Goal: Task Accomplishment & Management: Use online tool/utility

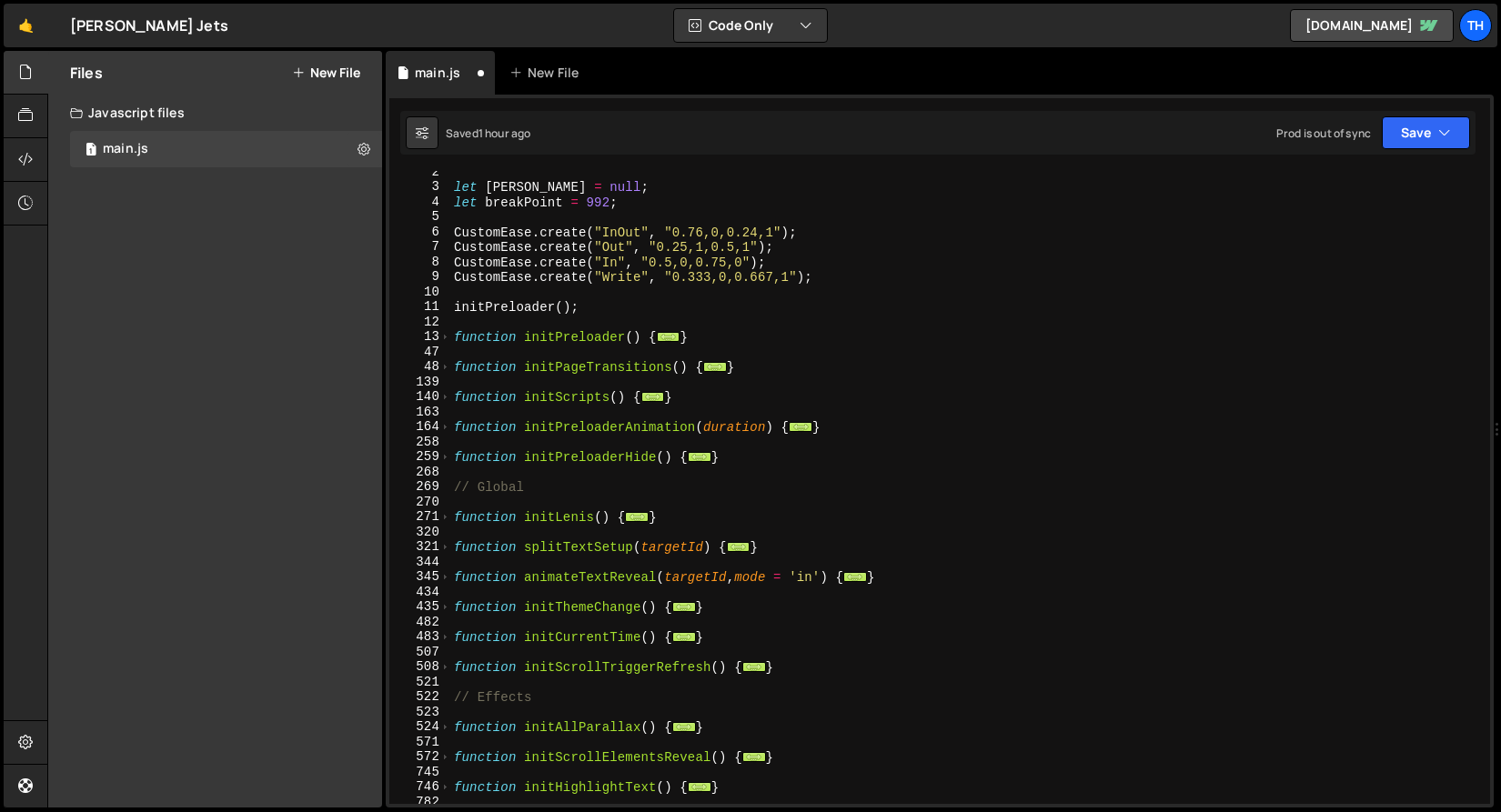
scroll to position [607, 0]
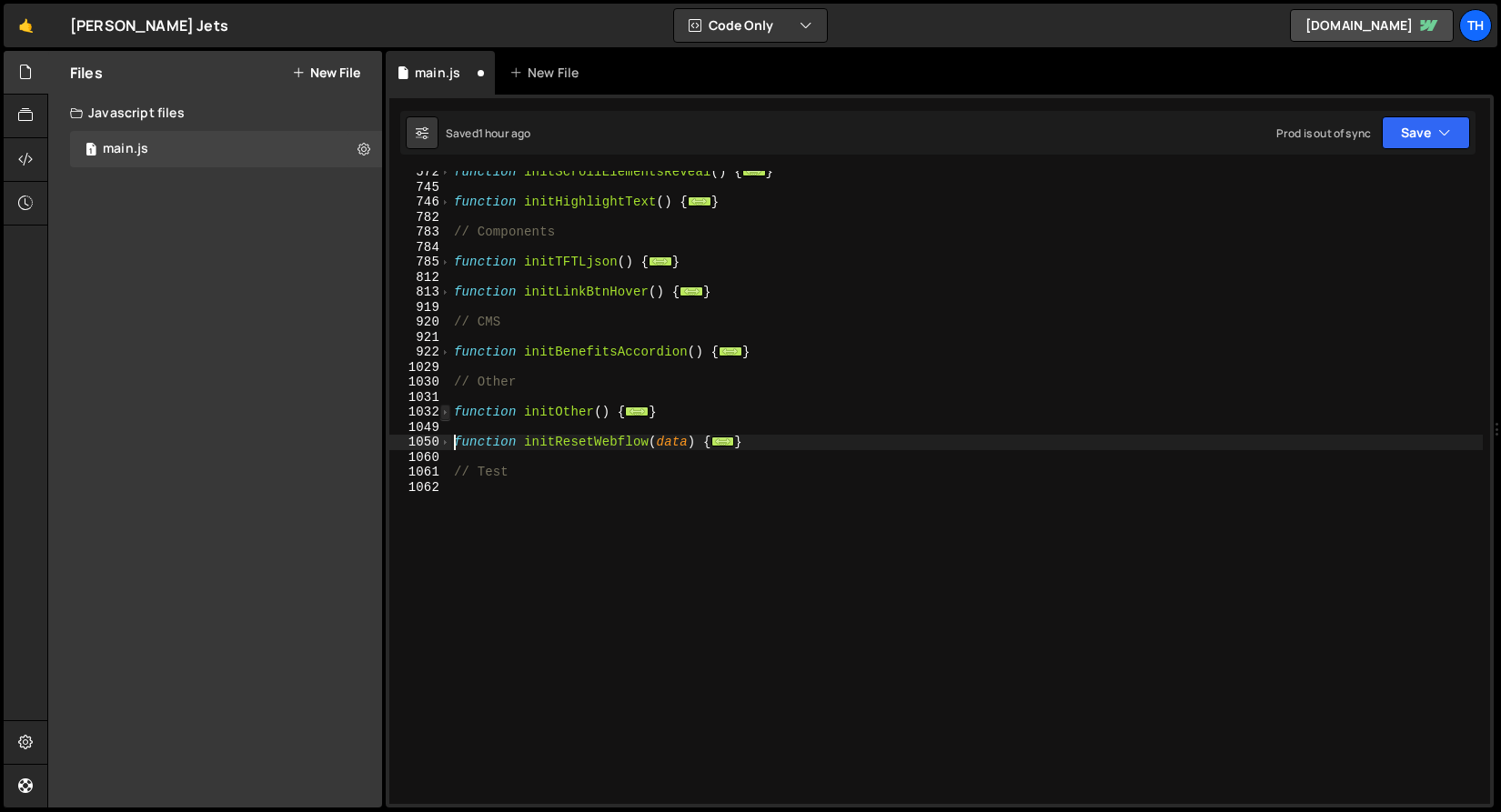
click at [443, 414] on span at bounding box center [445, 413] width 10 height 16
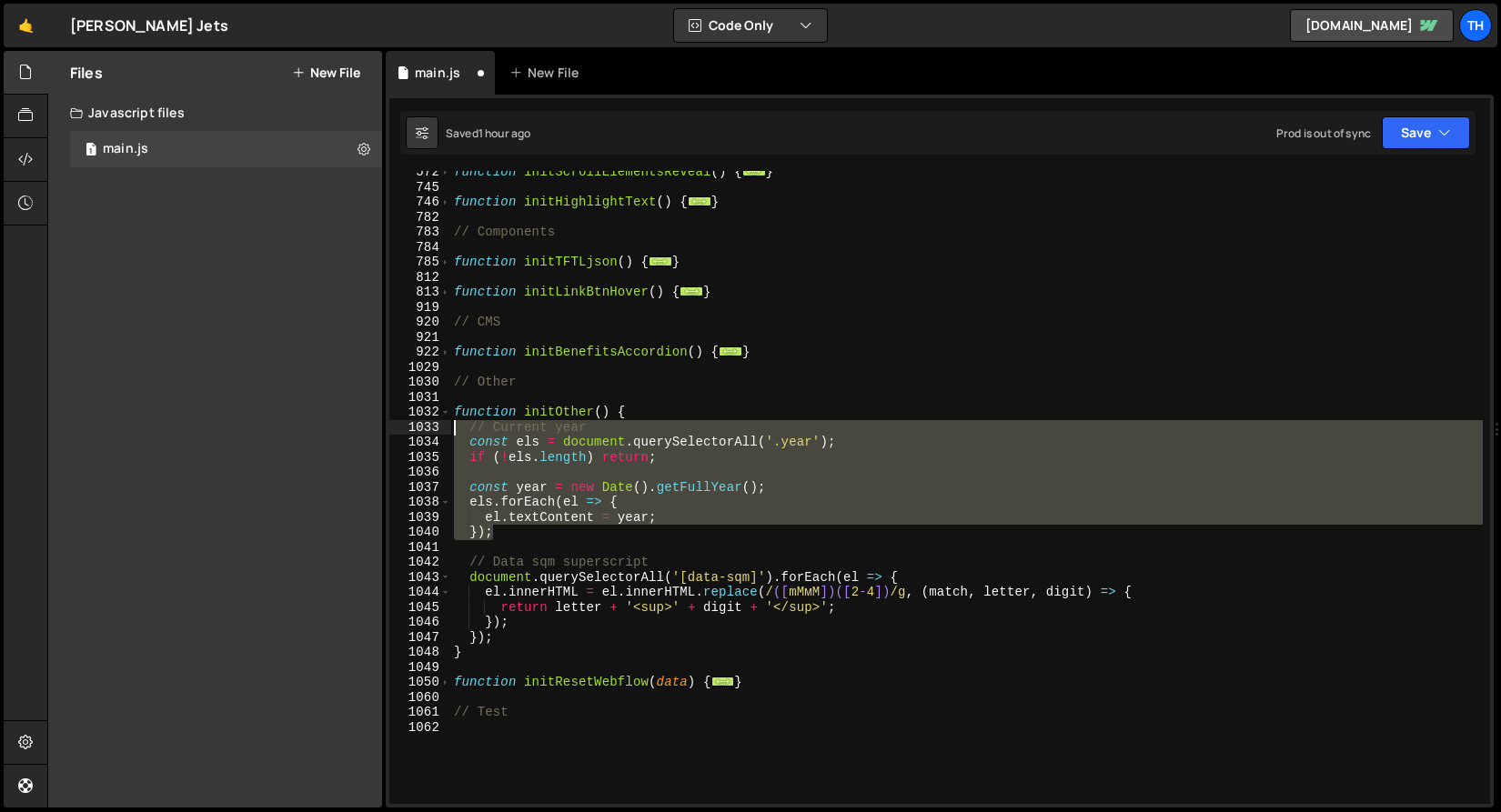
drag, startPoint x: 539, startPoint y: 529, endPoint x: 384, endPoint y: 430, distance: 183.9
click at [384, 430] on div "Files New File Javascript files 1 main.js 0 CSS files Copy share link Edit File…" at bounding box center [774, 430] width 1454 height 758
type textarea "// Current year const els = document.querySelectorAll('.year');"
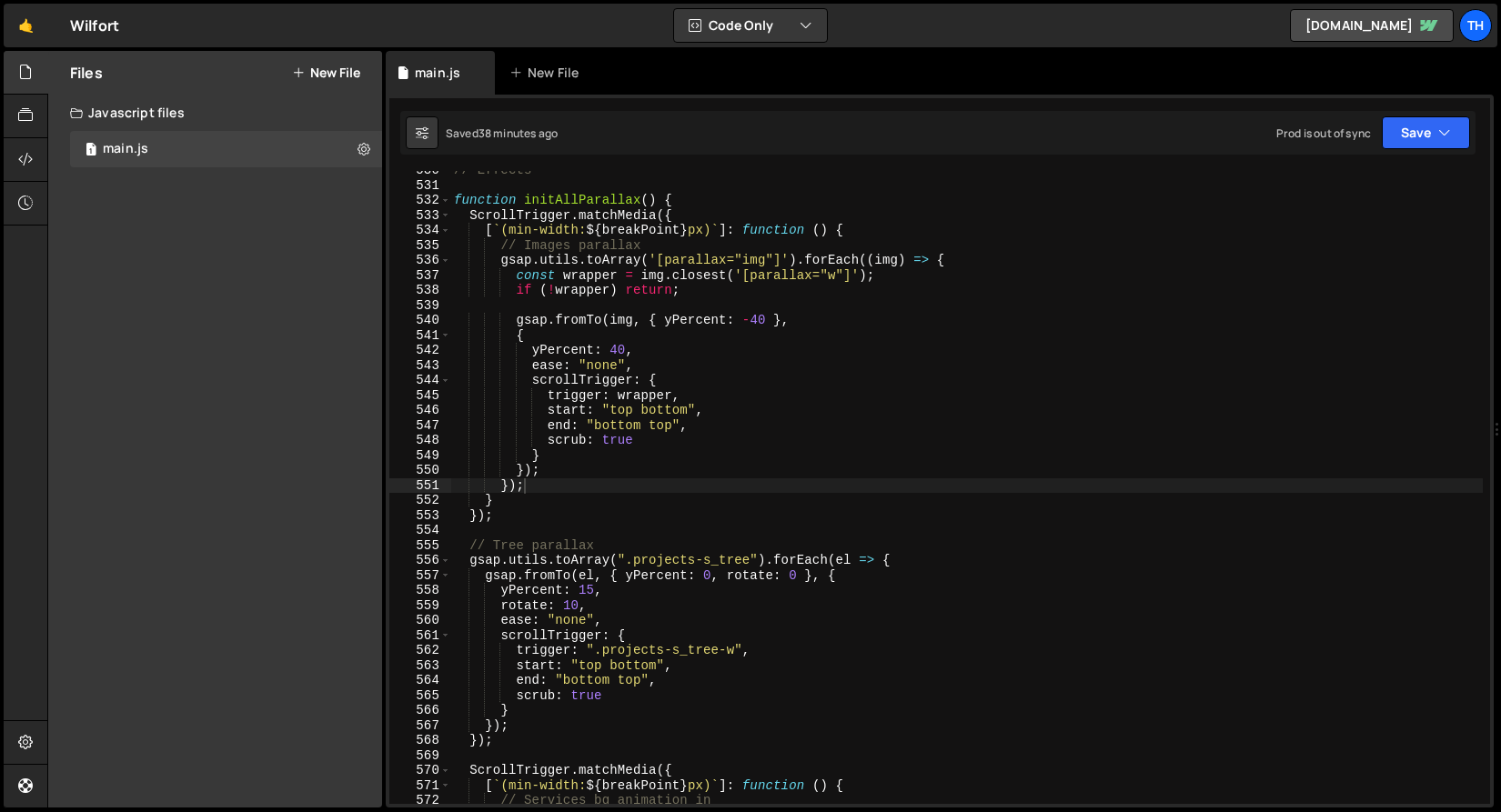
scroll to position [7963, 0]
click at [548, 562] on div "// Effects function initAllParallax ( ) { ScrollTrigger . matchMedia ({ [ ` (mi…" at bounding box center [967, 494] width 1033 height 663
click at [576, 479] on div "// Effects function initAllParallax ( ) { ScrollTrigger . matchMedia ({ [ ` (mi…" at bounding box center [967, 494] width 1033 height 663
type textarea "});"
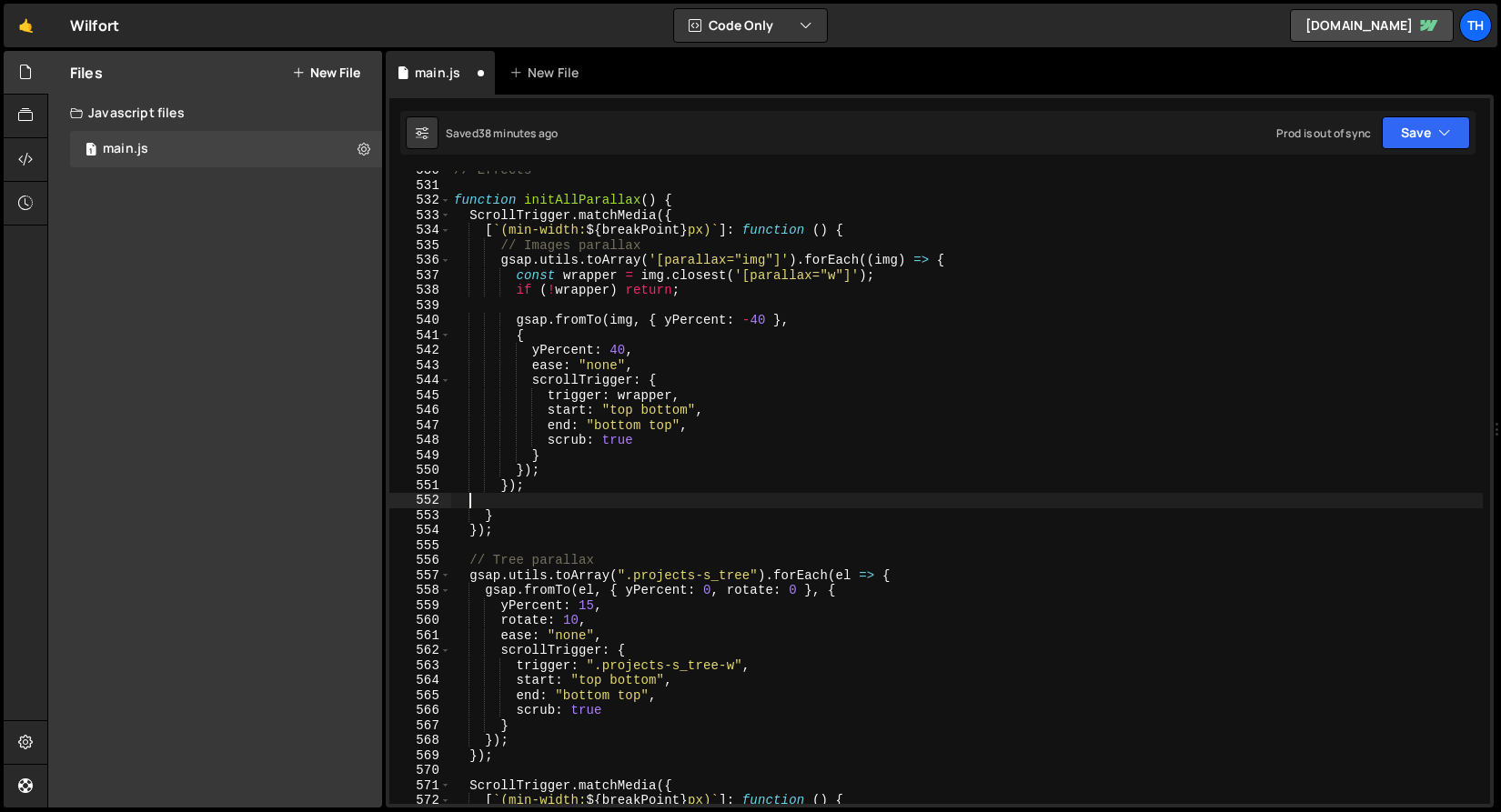
scroll to position [0, 0]
paste textarea "});"
type textarea "});"
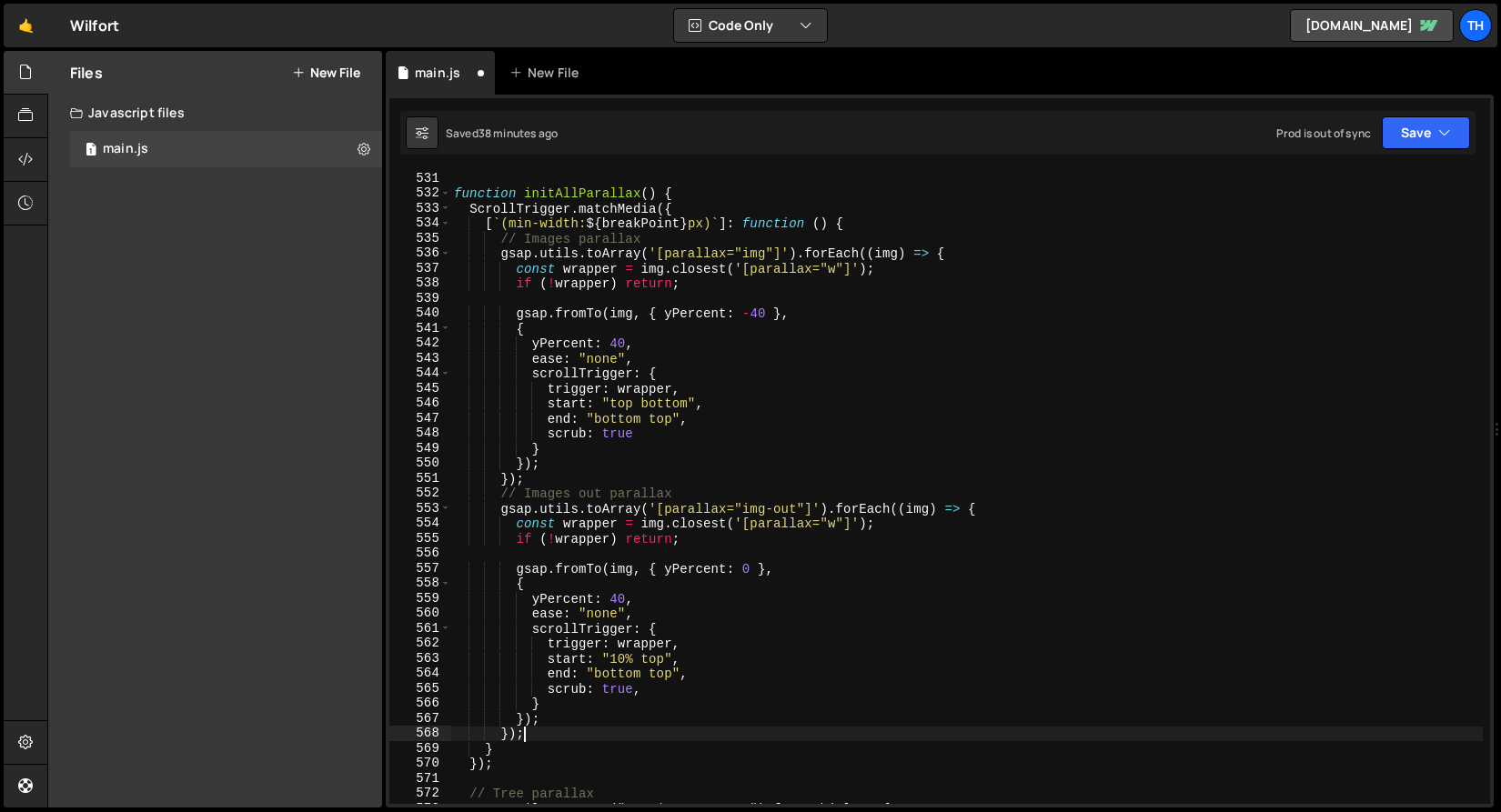
scroll to position [7969, 0]
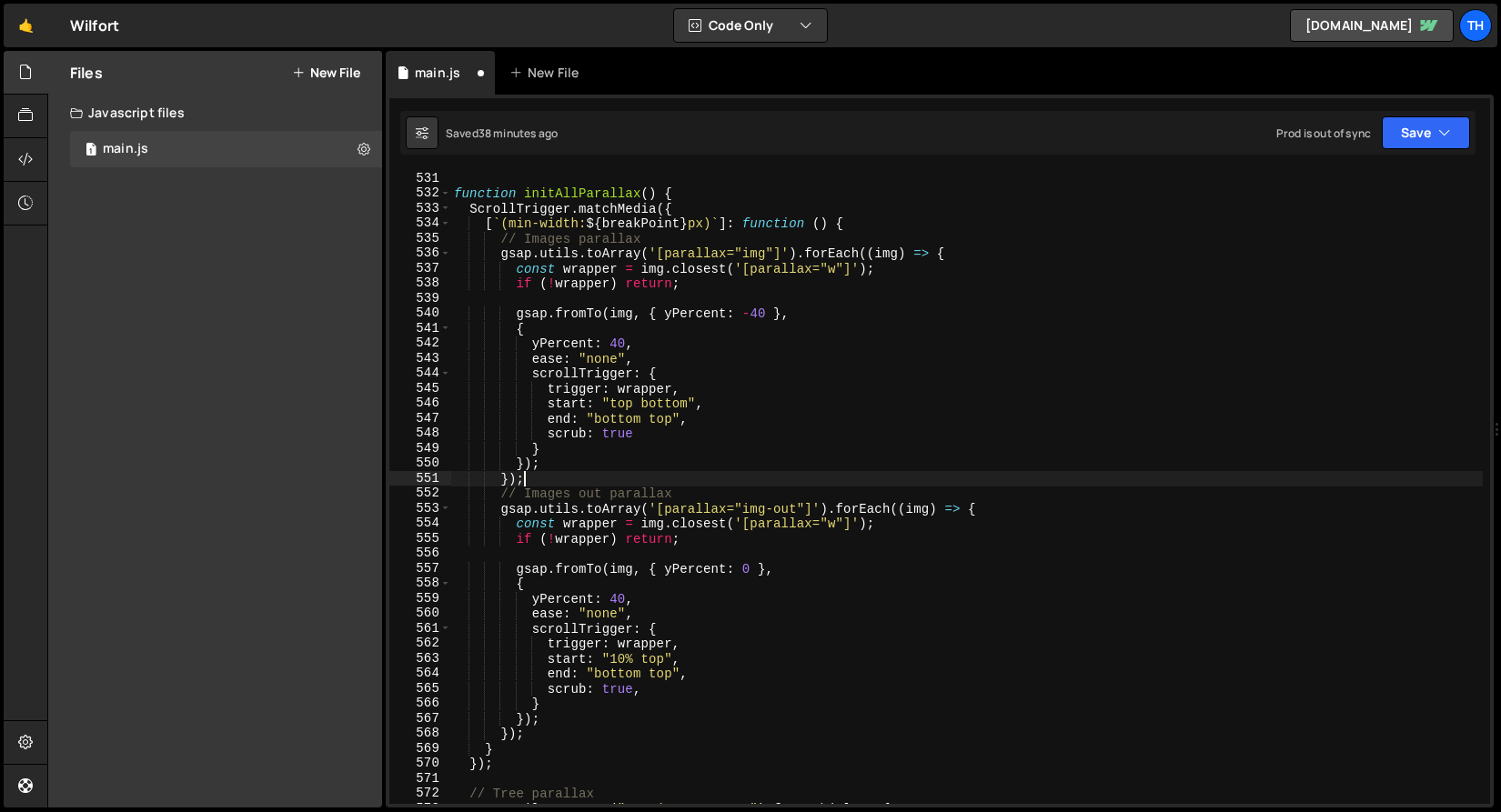
click at [543, 479] on div "function initAllParallax ( ) { ScrollTrigger . matchMedia ({ [ ` (min-width: ${…" at bounding box center [967, 503] width 1033 height 663
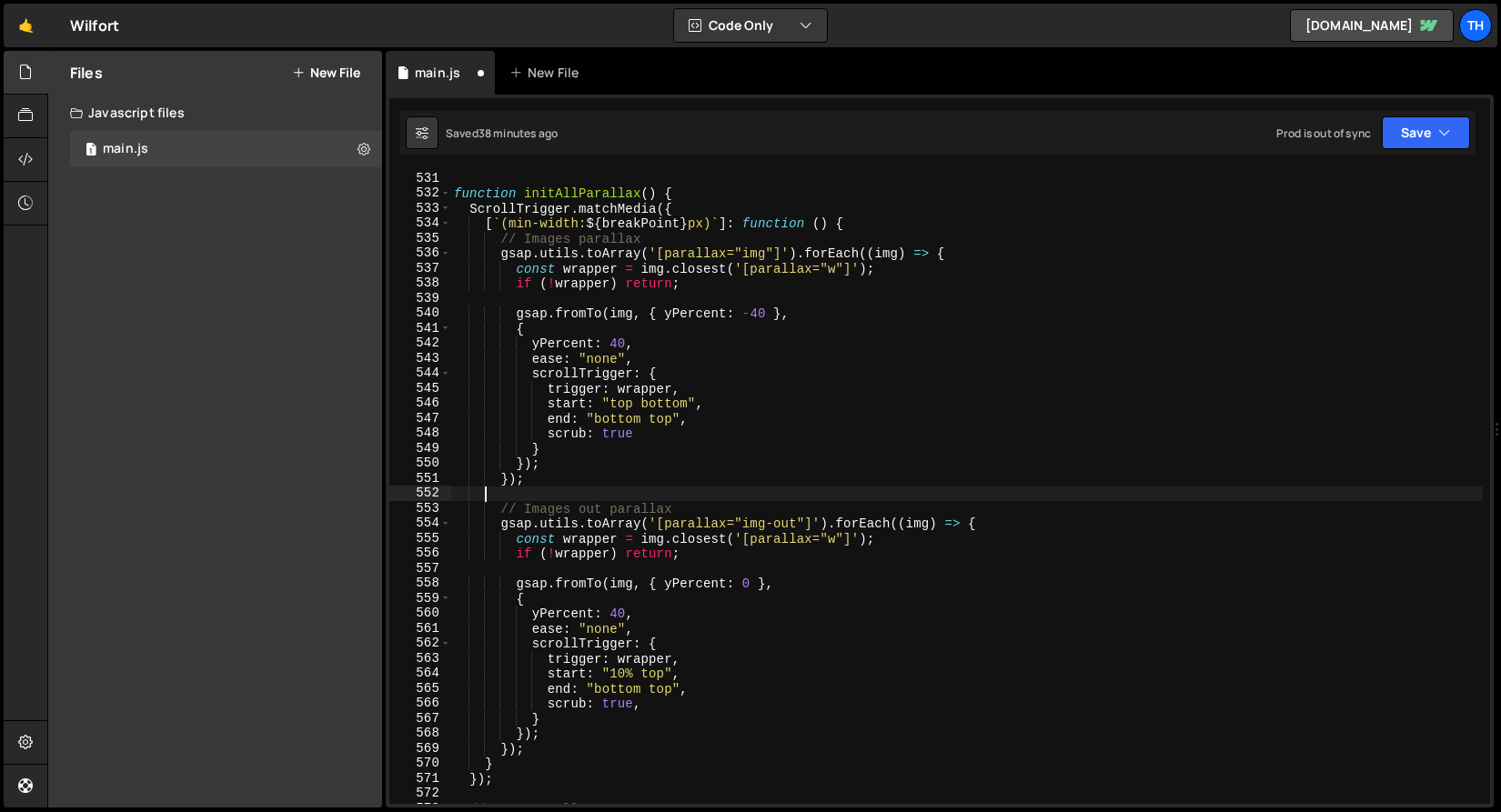
scroll to position [0, 0]
click at [1440, 125] on icon "button" at bounding box center [1444, 133] width 13 height 18
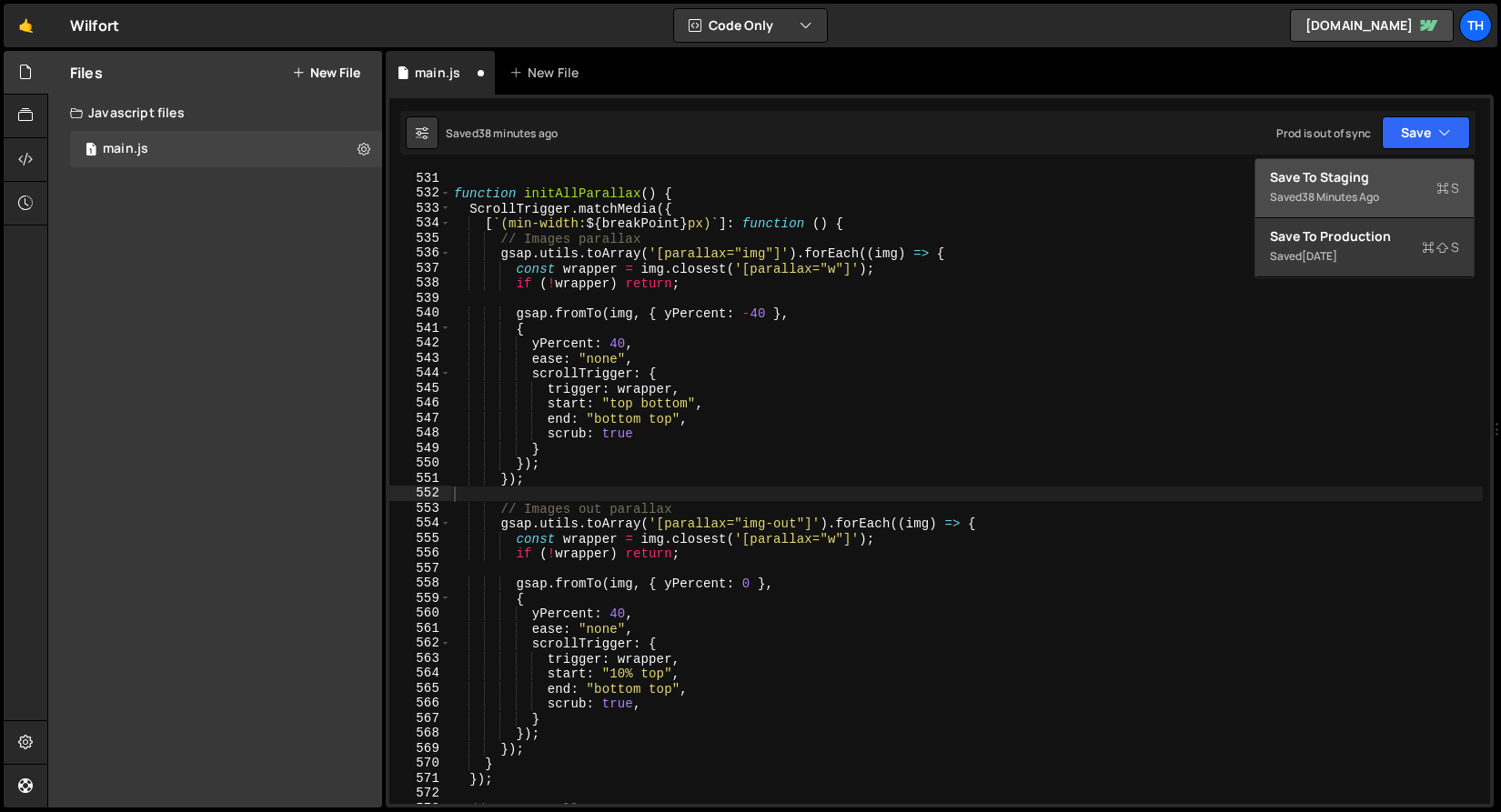
click at [1420, 169] on div "Save to Staging S" at bounding box center [1365, 177] width 189 height 18
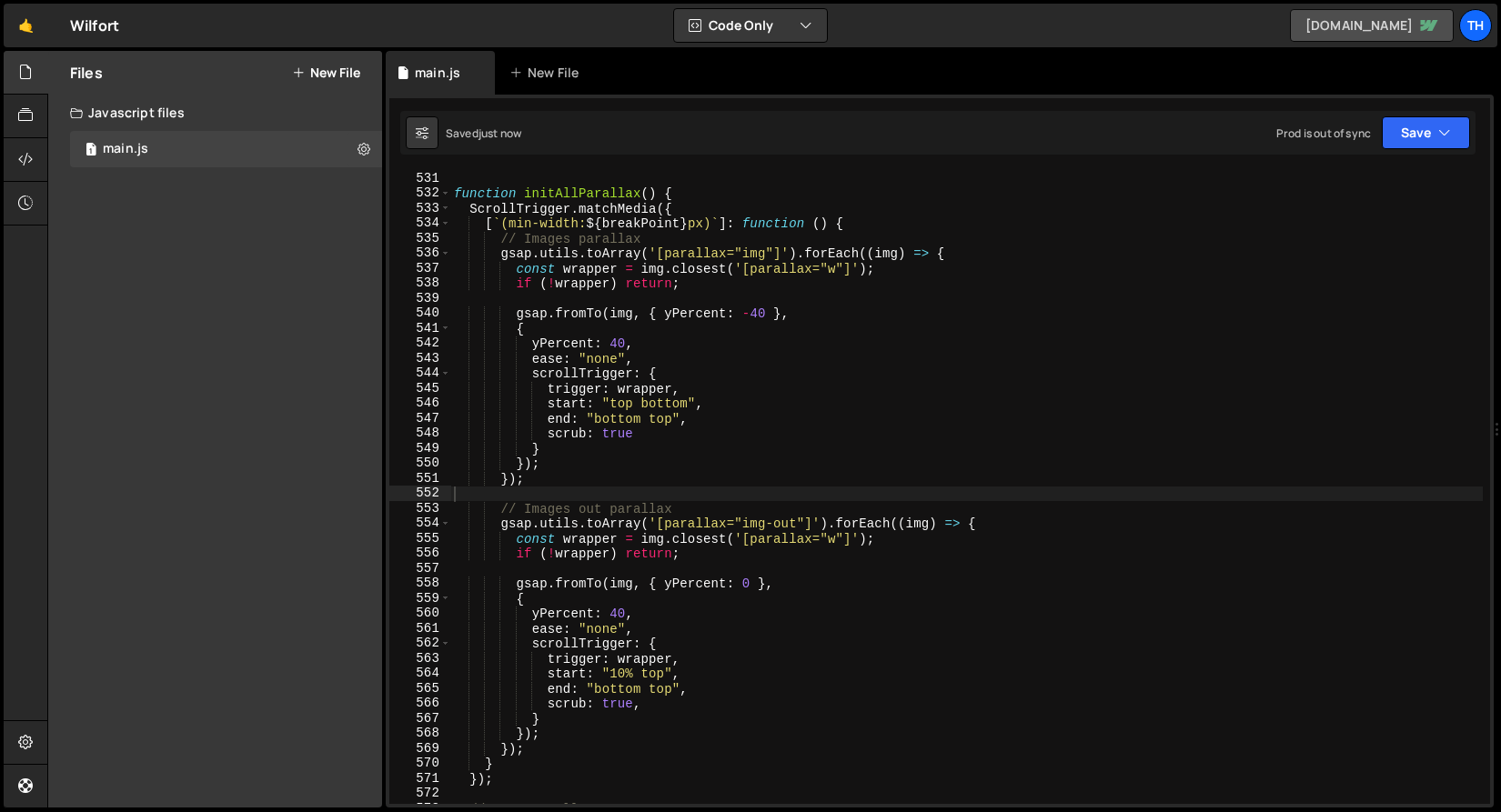
click at [1295, 26] on link "wilfort.webflow.io" at bounding box center [1372, 25] width 164 height 33
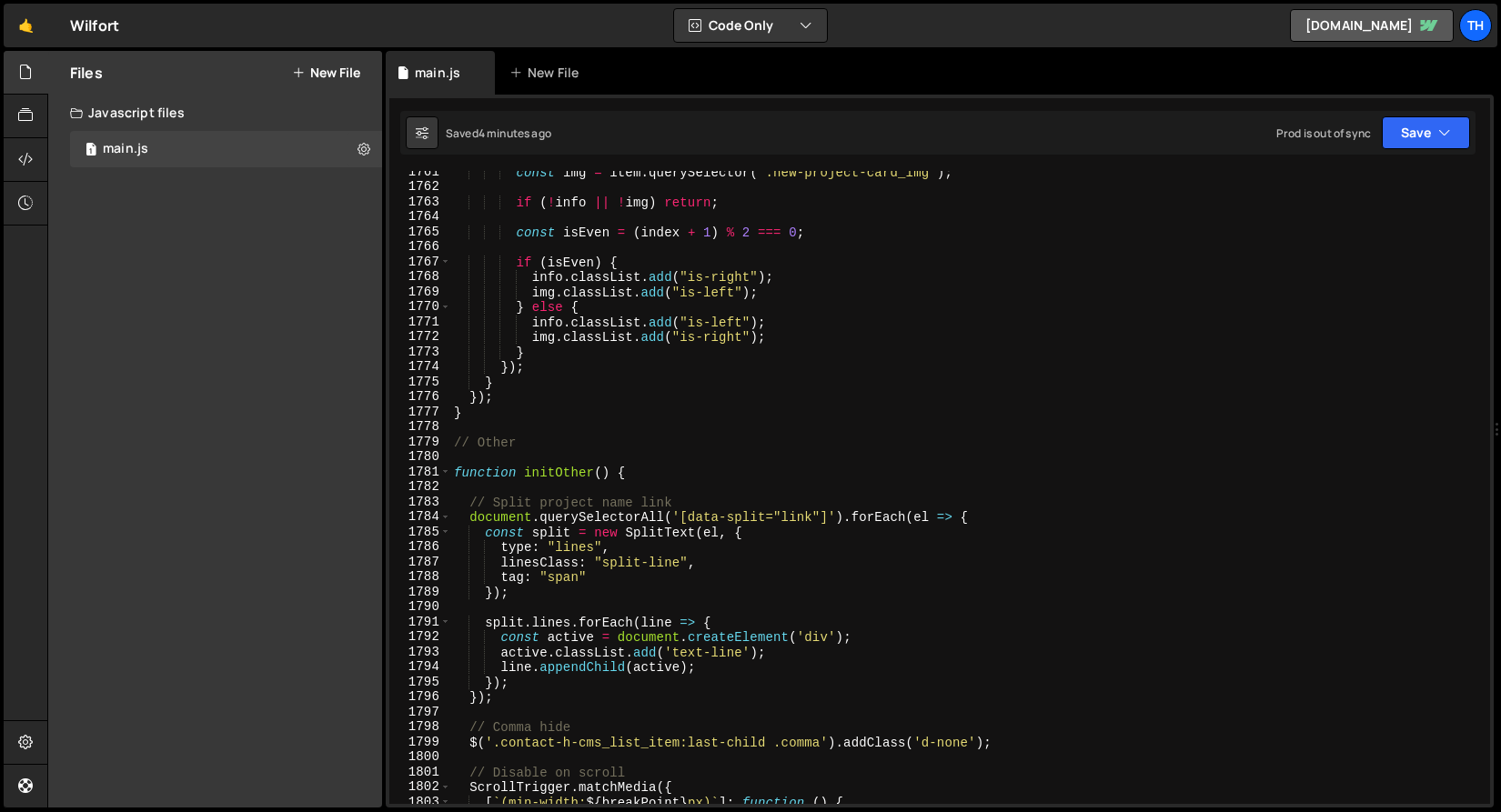
scroll to position [26436, 0]
click at [666, 480] on div "const img = item . querySelector ( ".new-project-card_img" ) ; if ( ! info || !…" at bounding box center [967, 496] width 1033 height 663
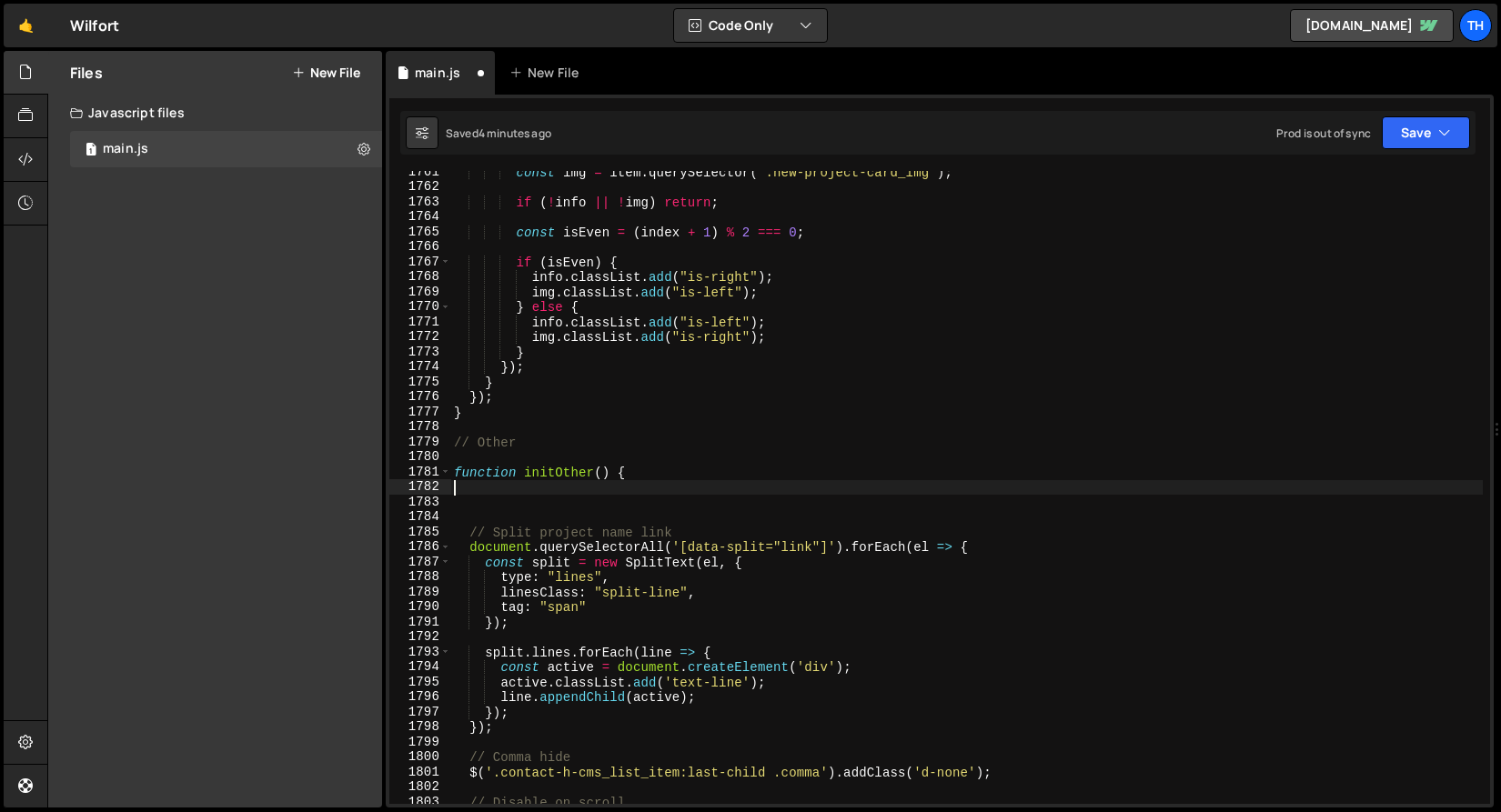
paste textarea "});"
type textarea "});"
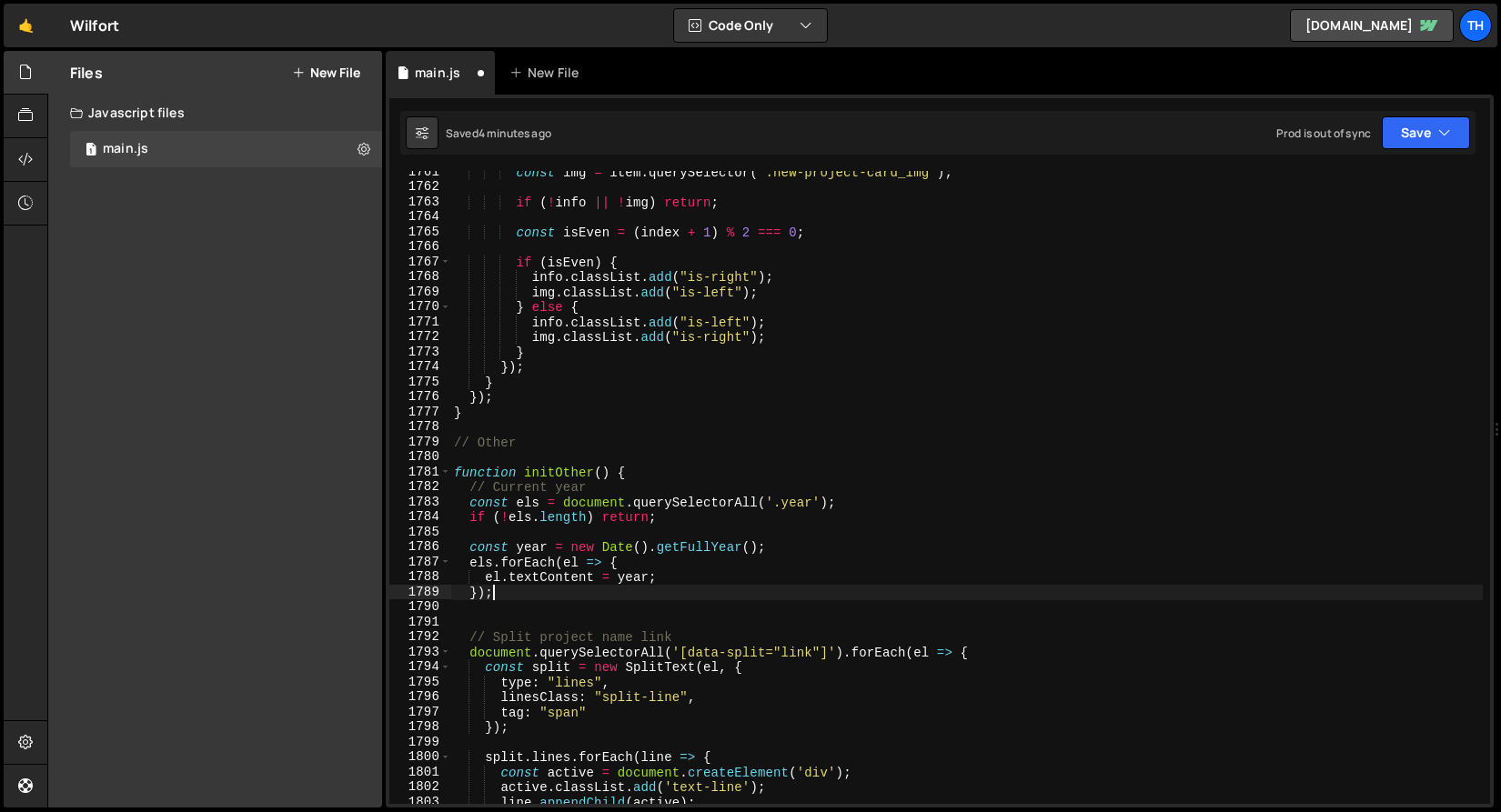
click at [519, 603] on div "const img = item . querySelector ( ".new-project-card_img" ) ; if ( ! info || !…" at bounding box center [967, 496] width 1033 height 663
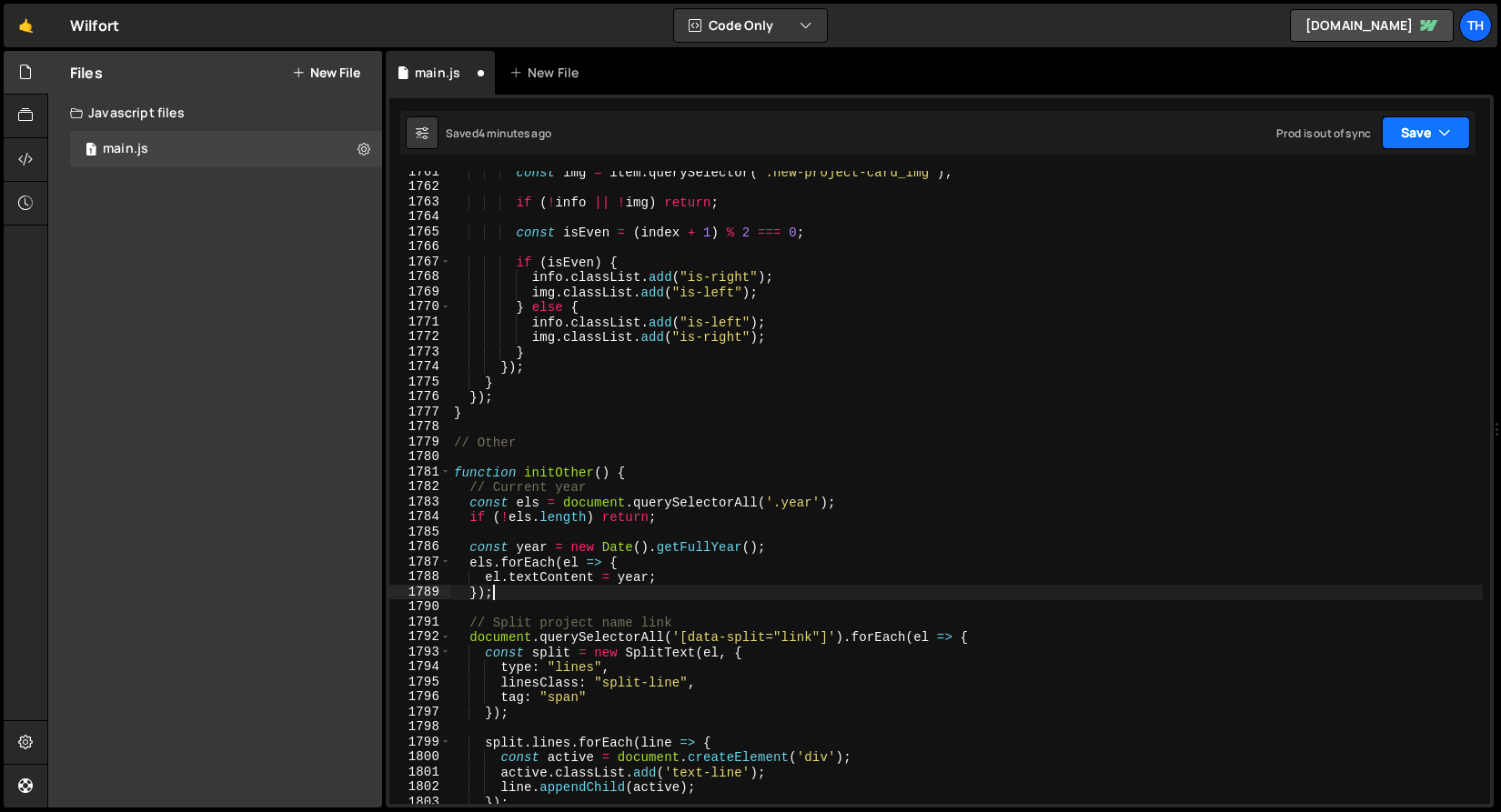
click at [1465, 146] on button "Save" at bounding box center [1426, 132] width 89 height 33
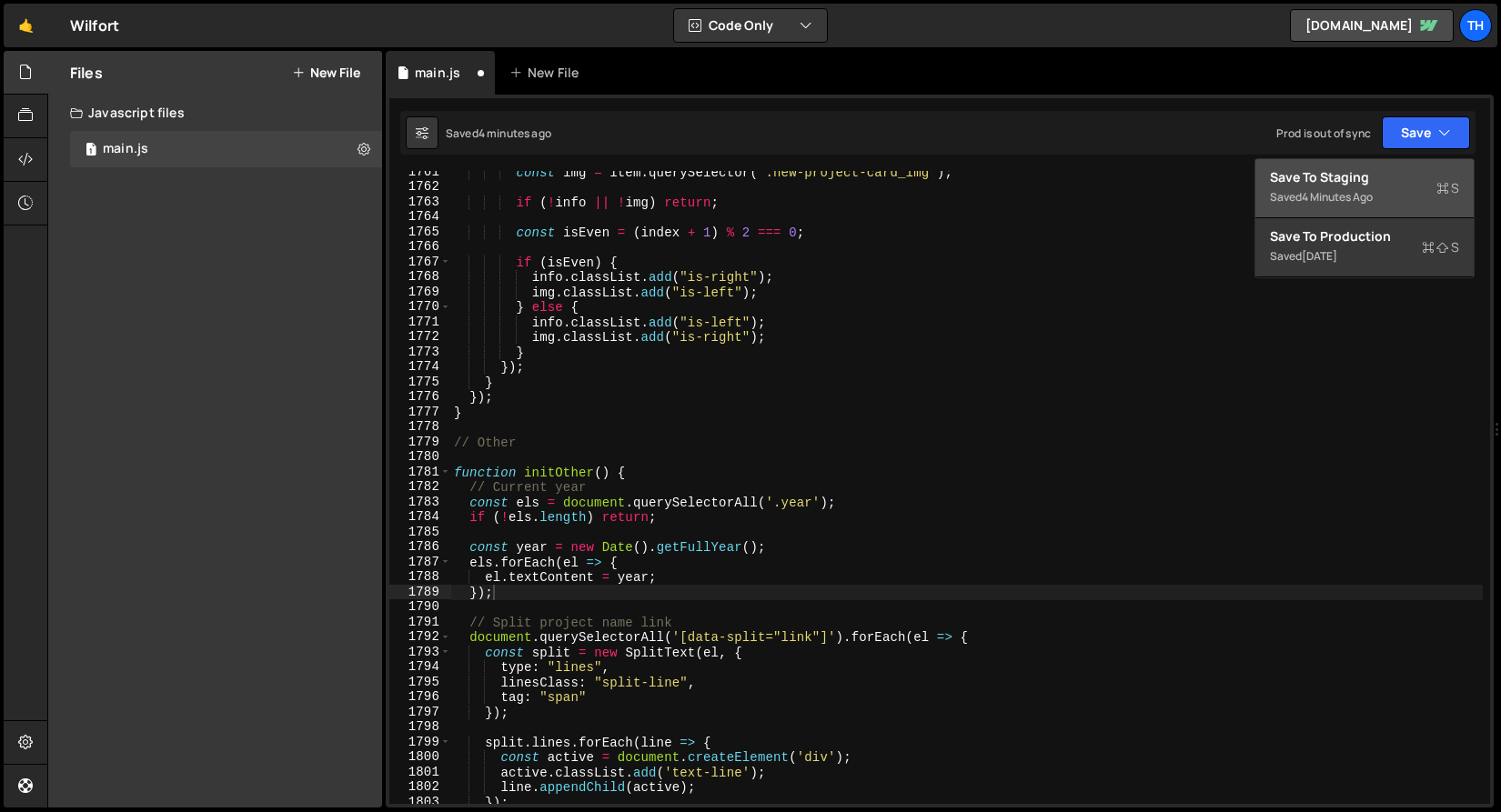
click at [1411, 169] on div "Save to Staging S" at bounding box center [1365, 177] width 189 height 18
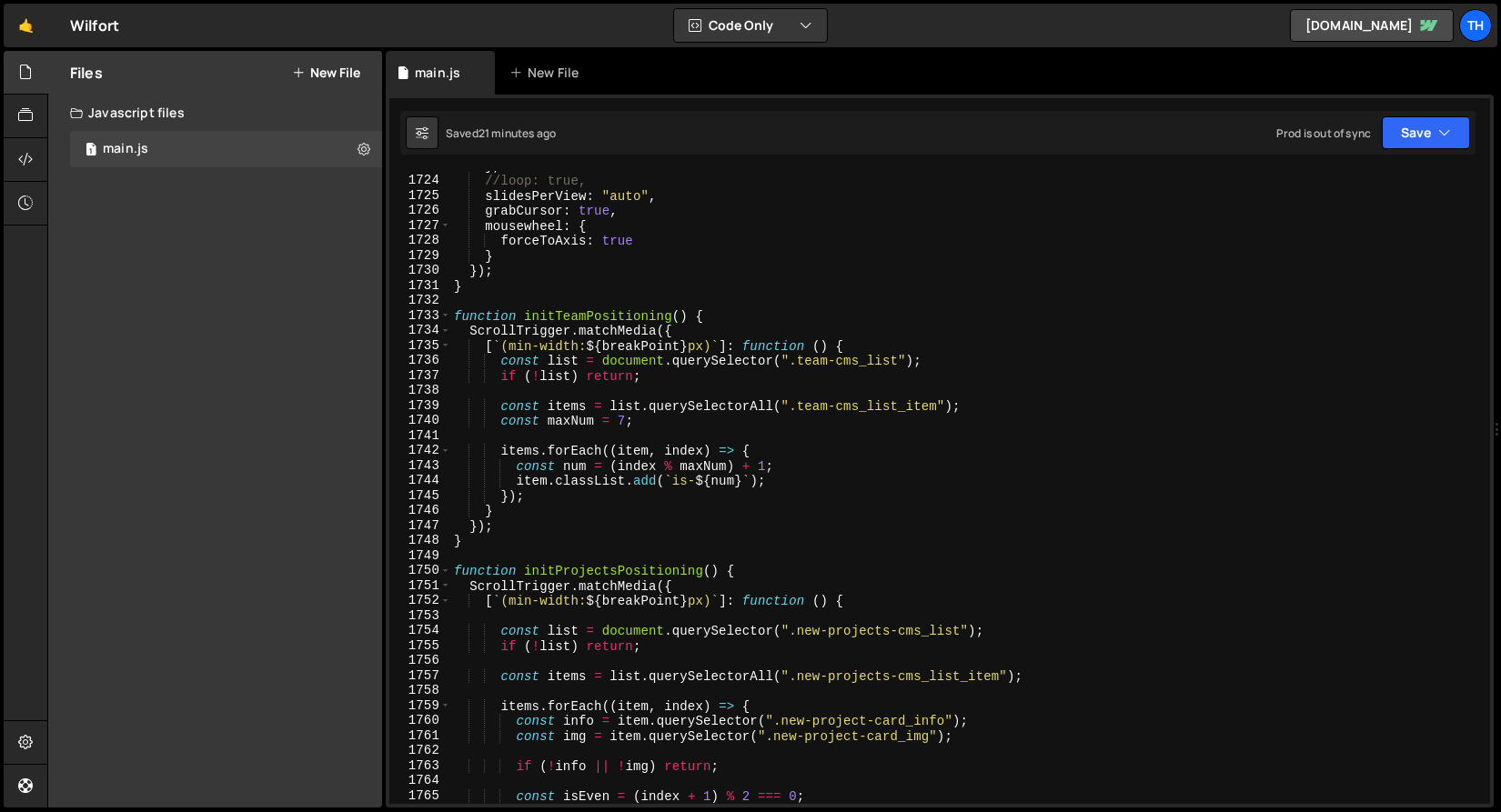
scroll to position [23966, 0]
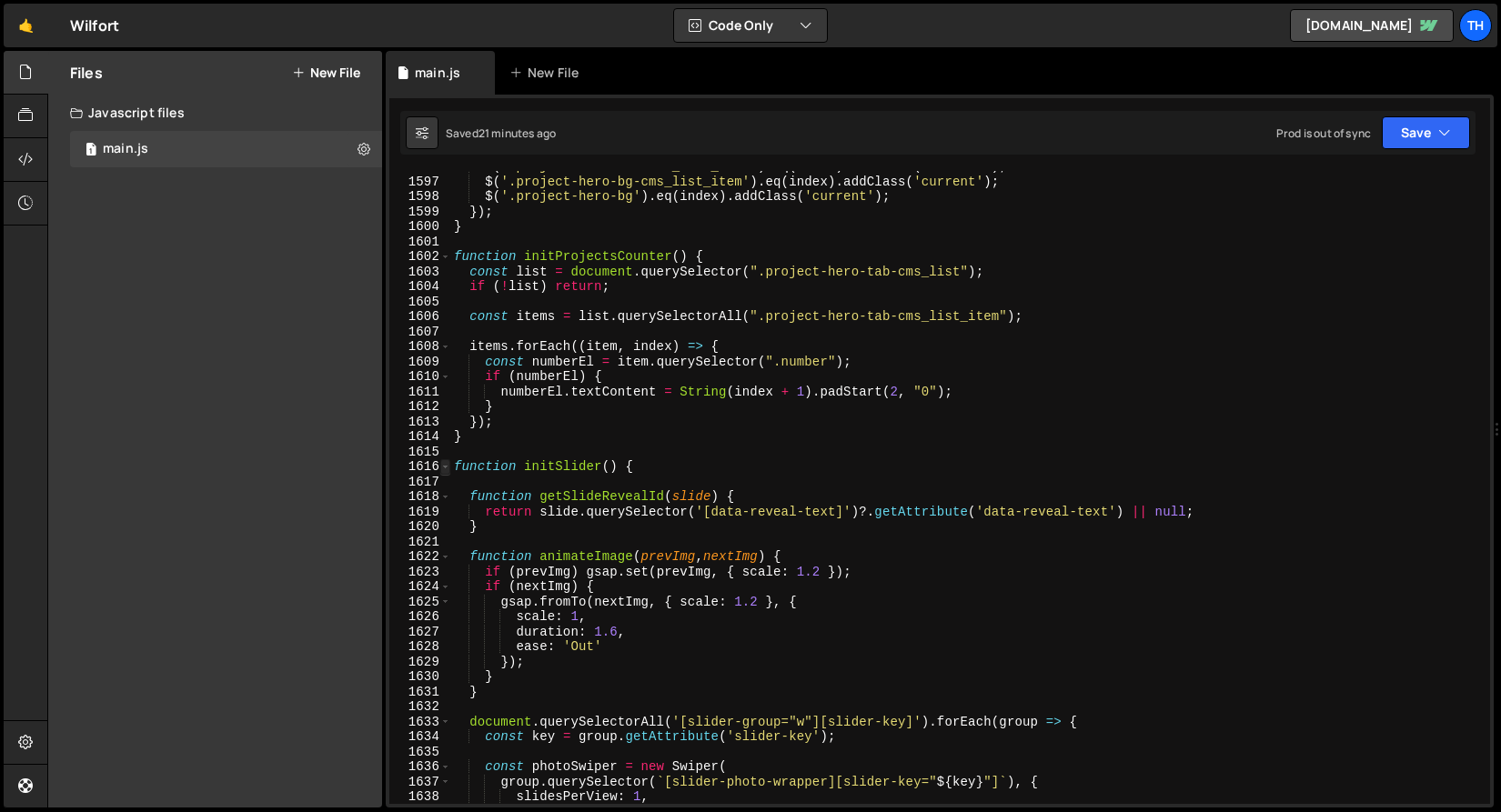
click at [448, 459] on span at bounding box center [445, 467] width 10 height 16
click at [448, 462] on span at bounding box center [445, 467] width 10 height 16
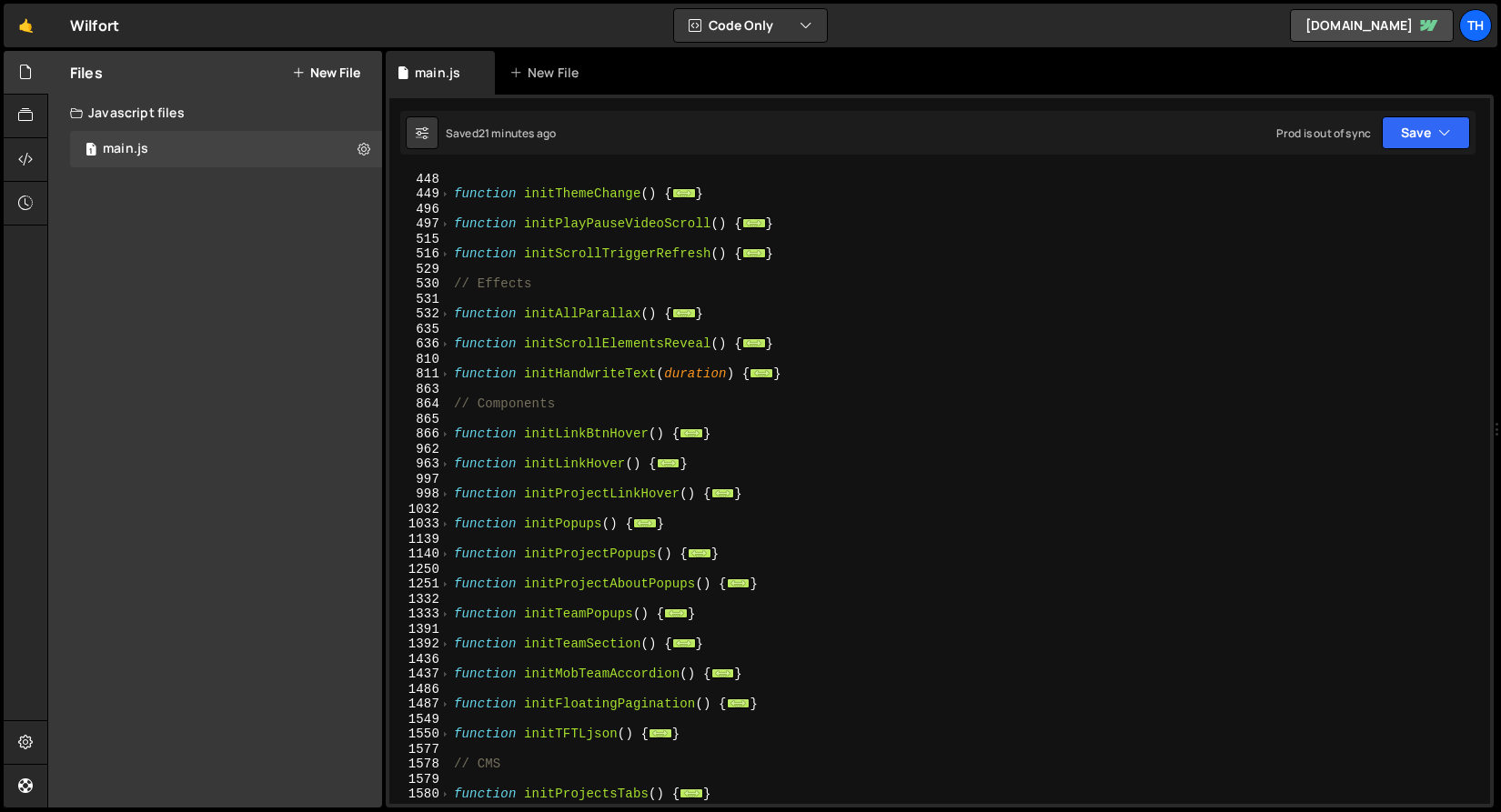
scroll to position [435, 0]
click at [446, 315] on span at bounding box center [445, 314] width 10 height 16
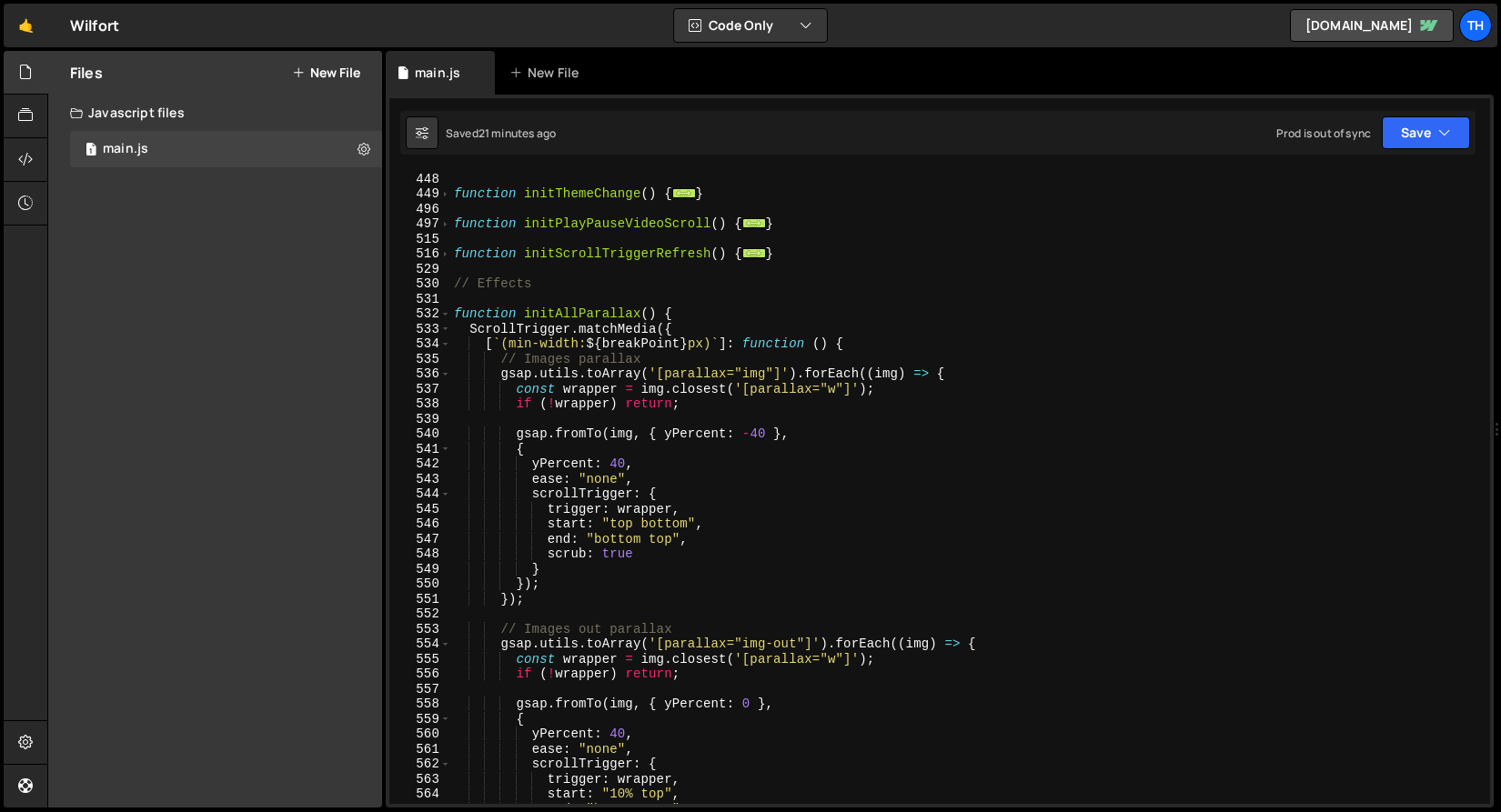
scroll to position [605, 0]
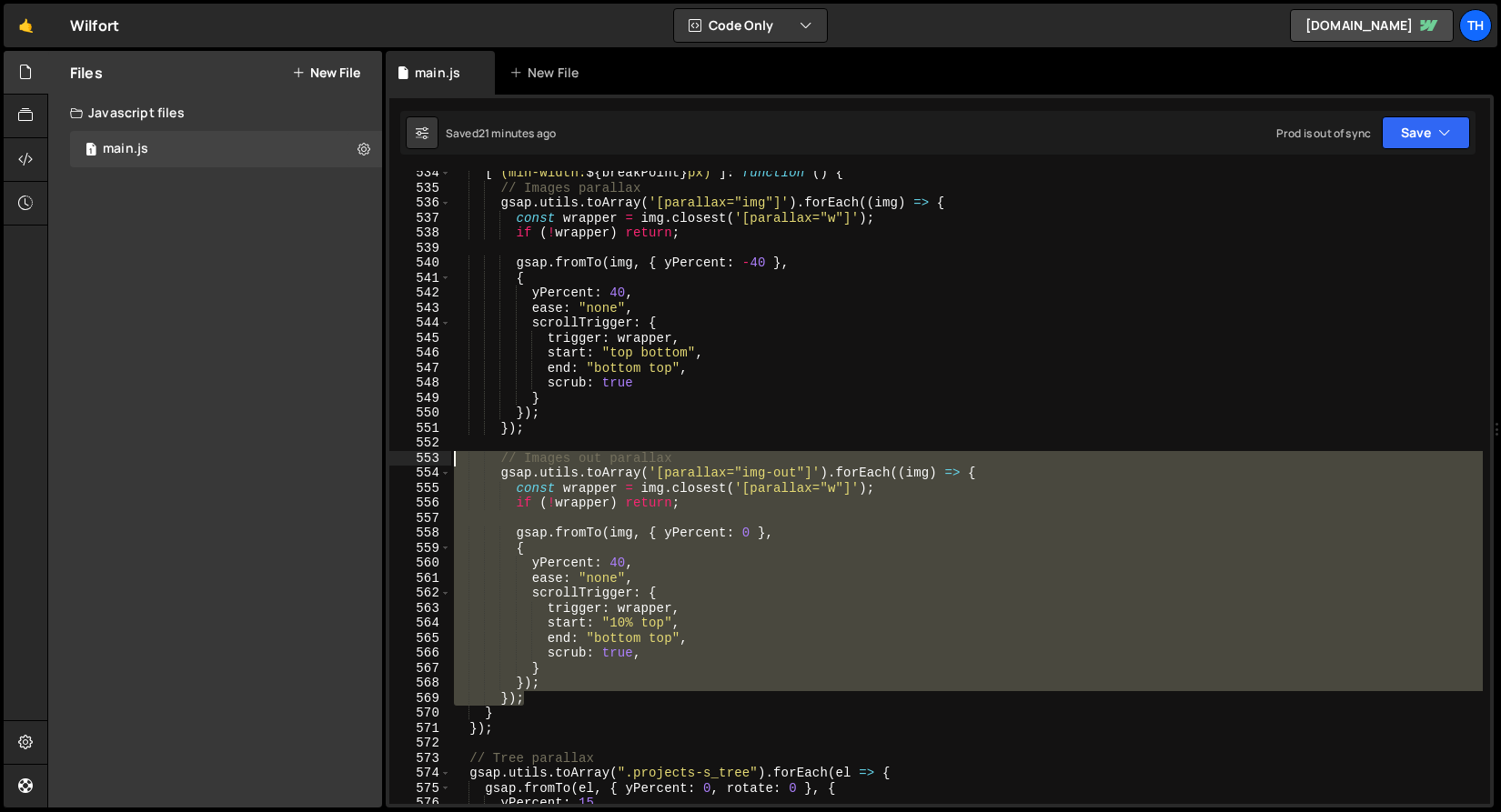
drag, startPoint x: 554, startPoint y: 703, endPoint x: 362, endPoint y: 454, distance: 314.4
click at [362, 454] on div "Files New File Javascript files 1 main.js 0 CSS files Copy share link Edit File…" at bounding box center [774, 430] width 1454 height 758
type textarea "// Images out parallax gsap.utils.toArray('[parallax="img-out"]').forEach((img)…"
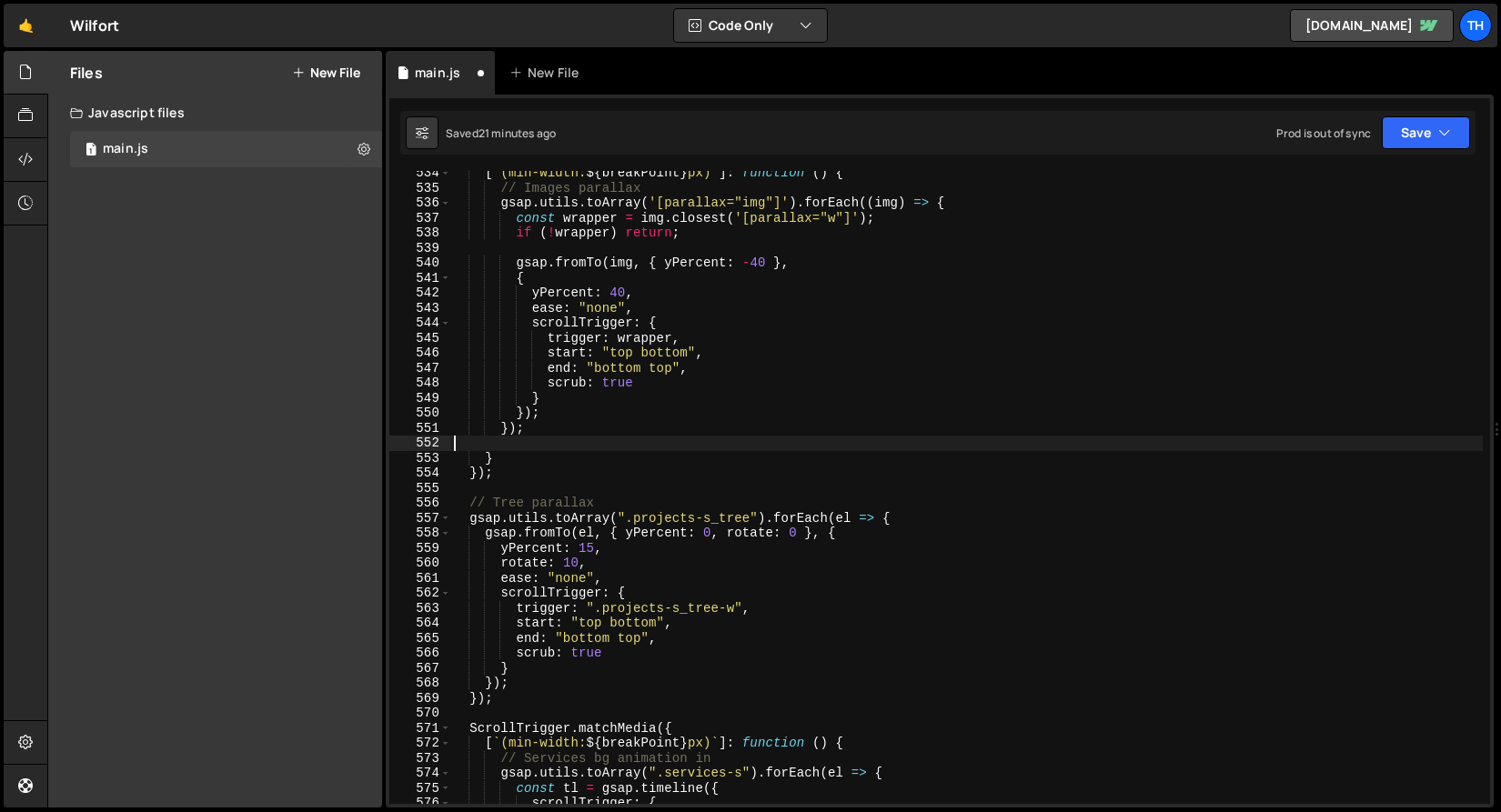
type textarea "});"
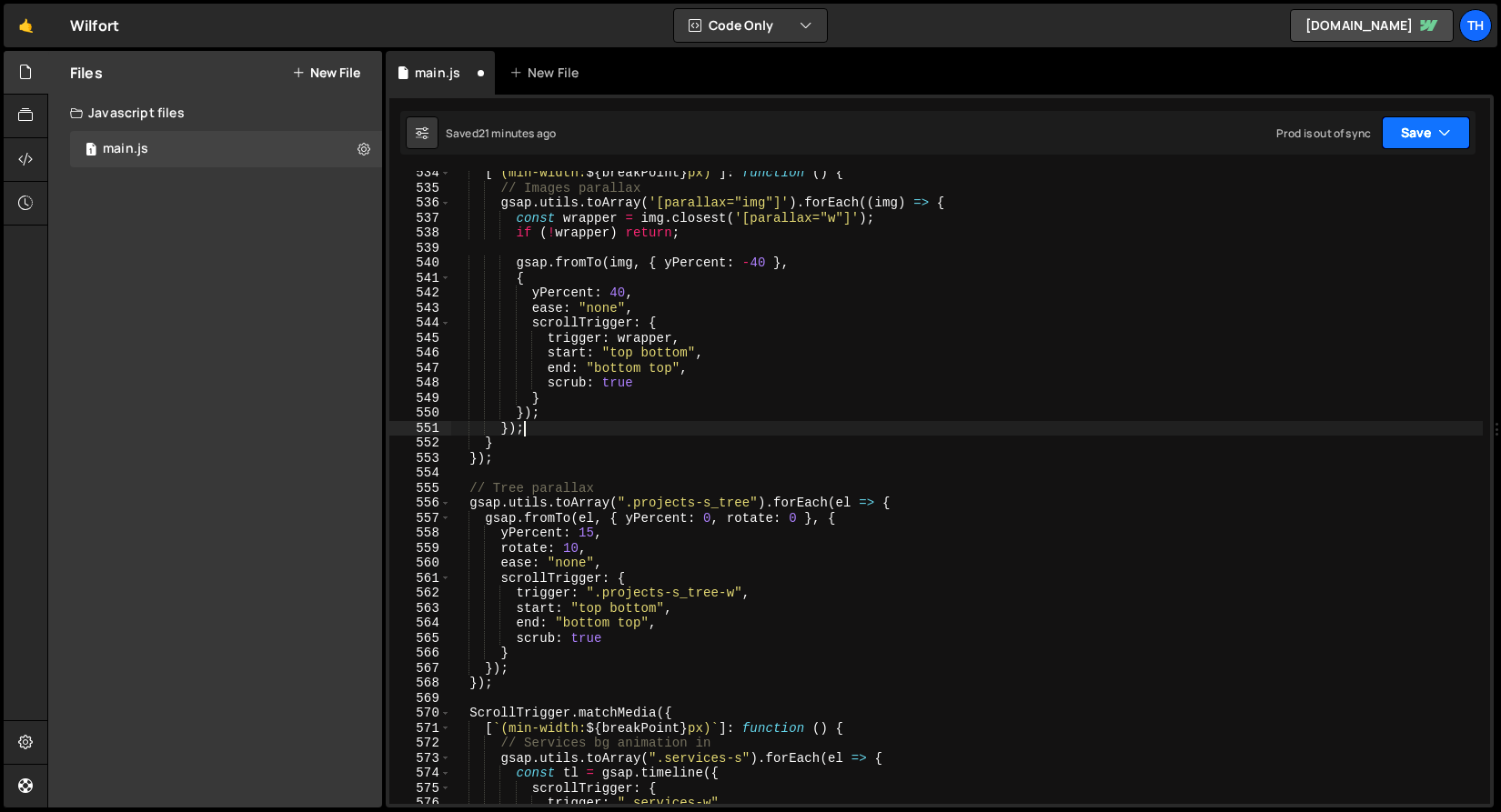
click at [1399, 131] on button "Save" at bounding box center [1426, 132] width 89 height 33
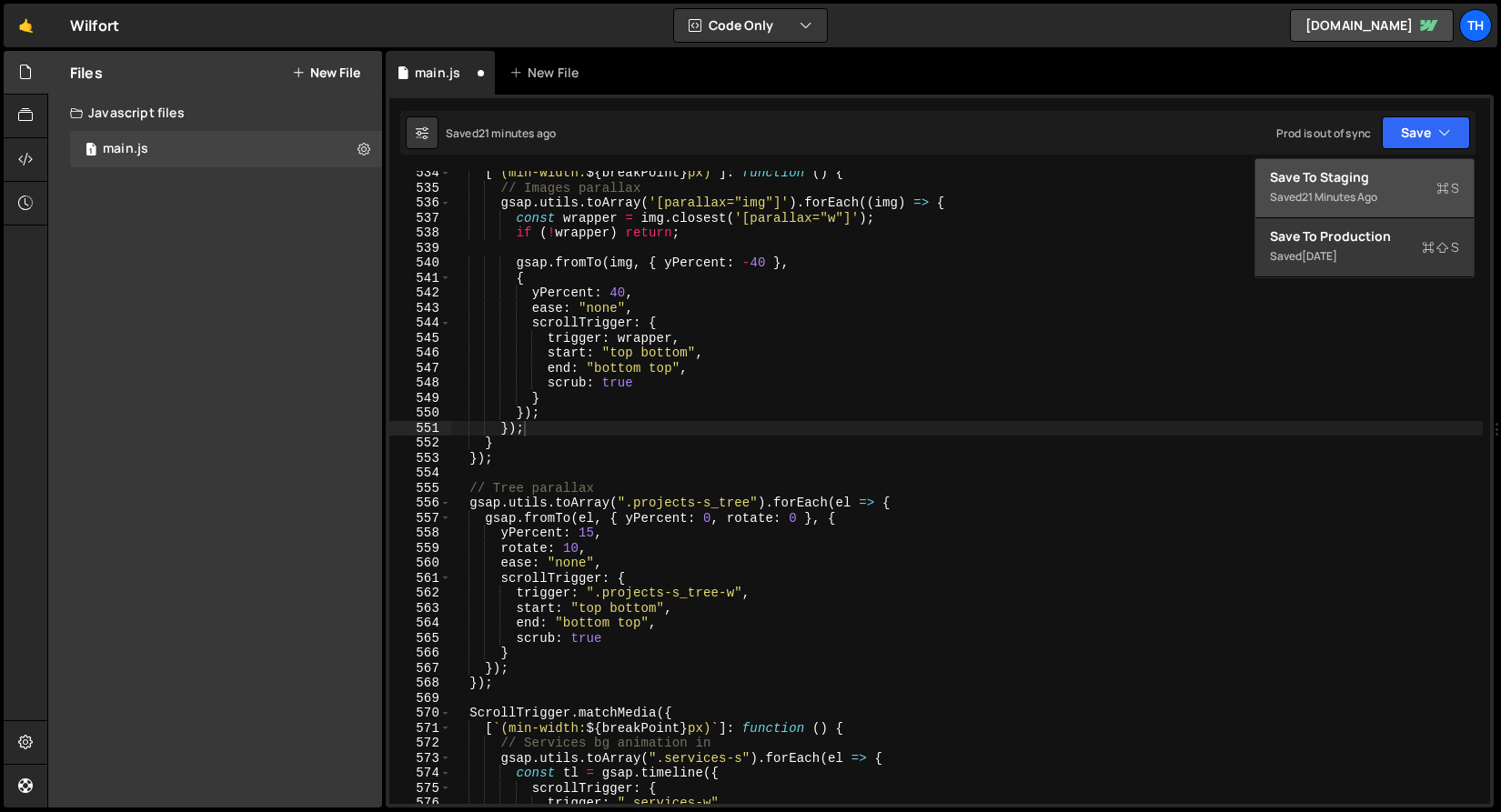
click at [1387, 188] on div "Saved 21 minutes ago" at bounding box center [1365, 197] width 189 height 22
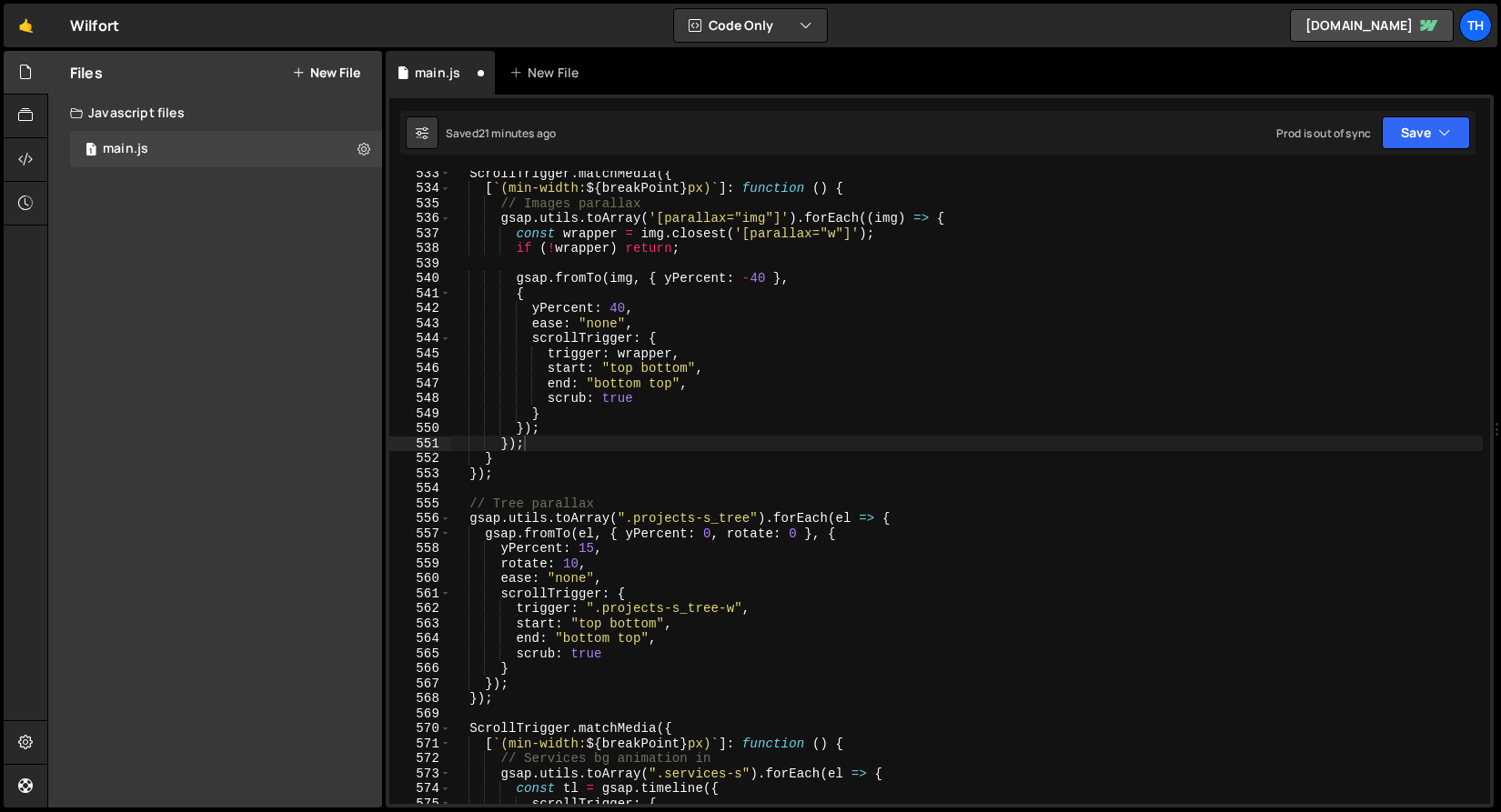
scroll to position [8005, 0]
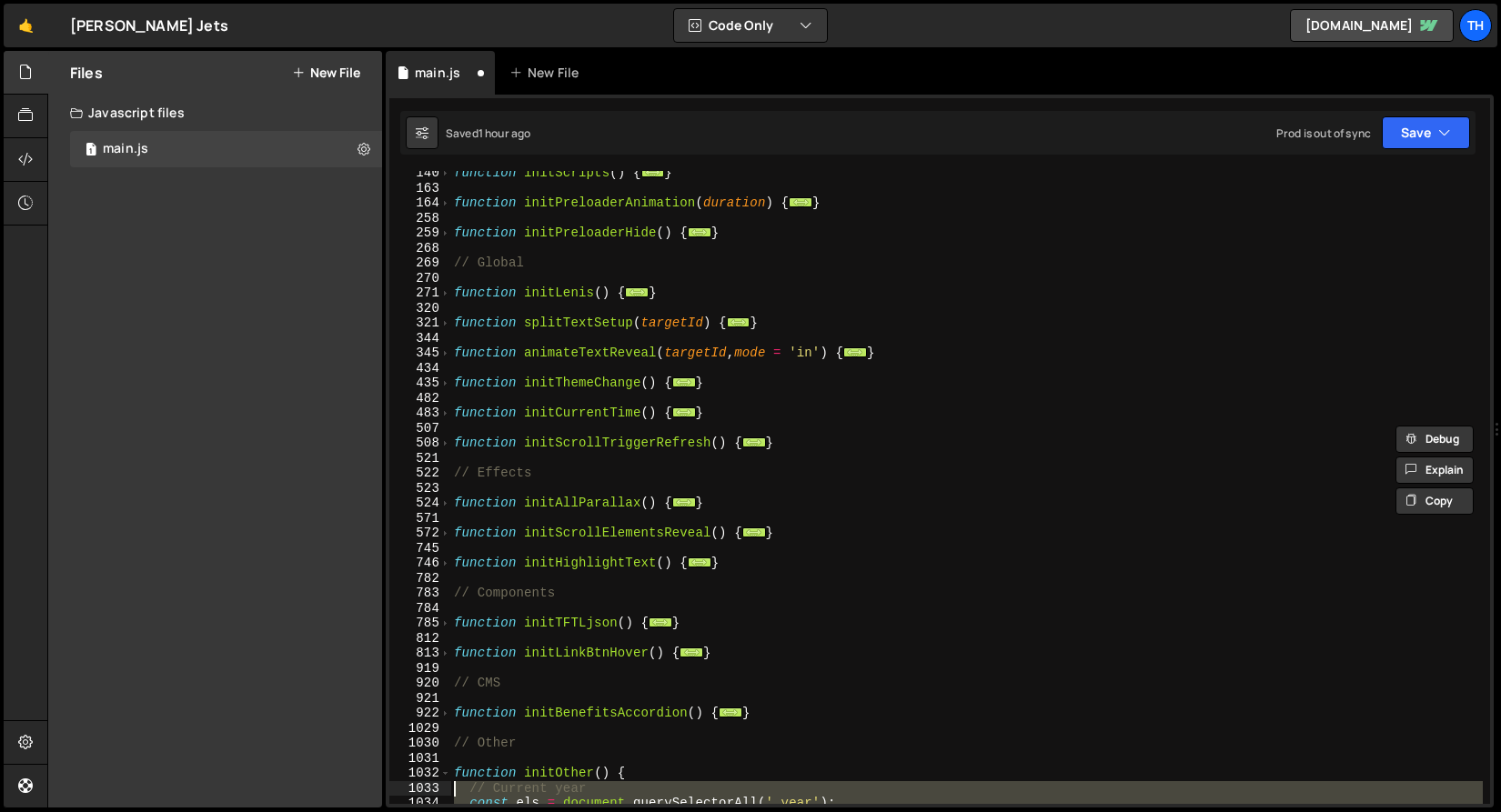
scroll to position [359, 0]
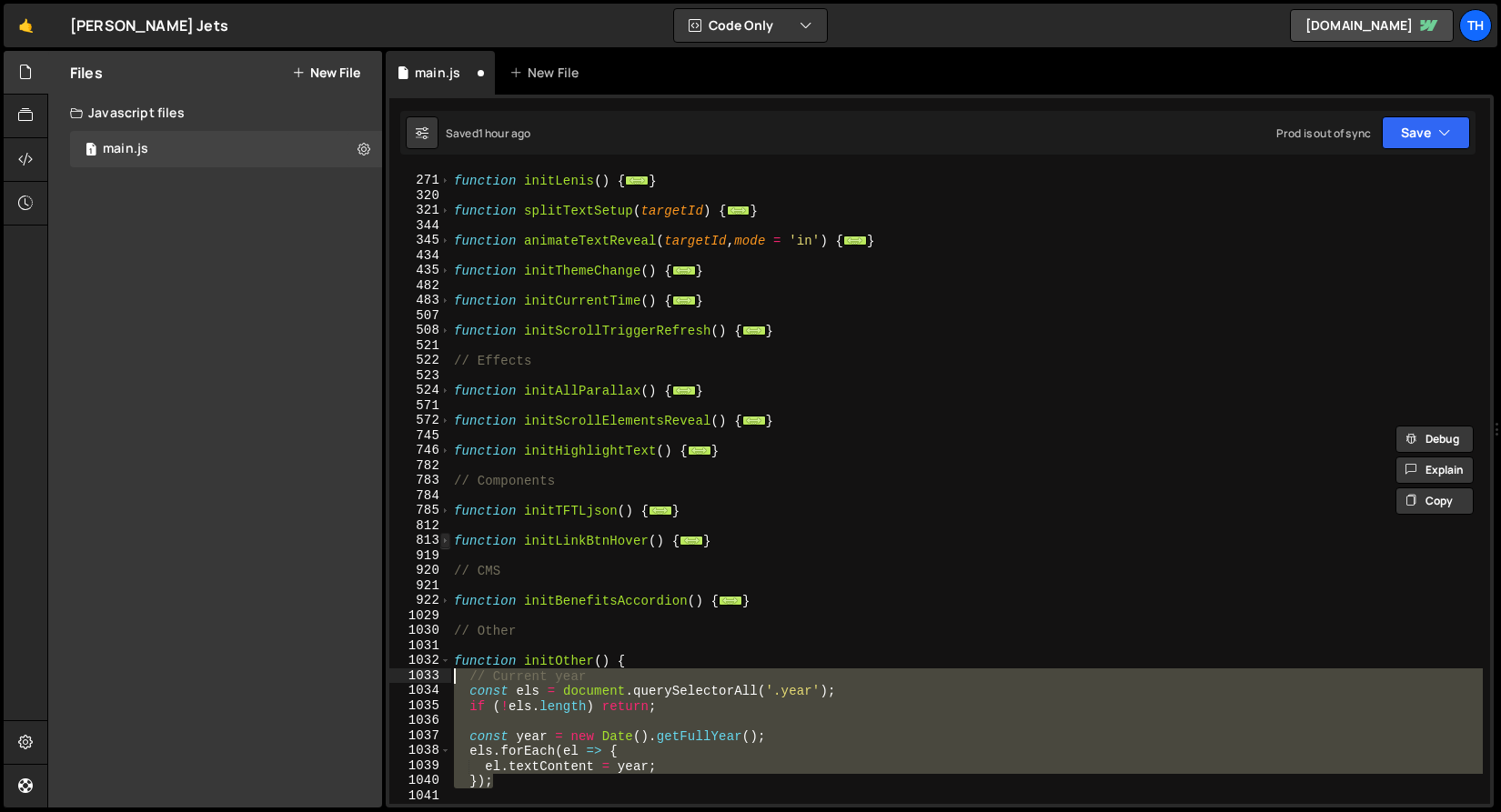
click at [444, 539] on span at bounding box center [445, 541] width 10 height 16
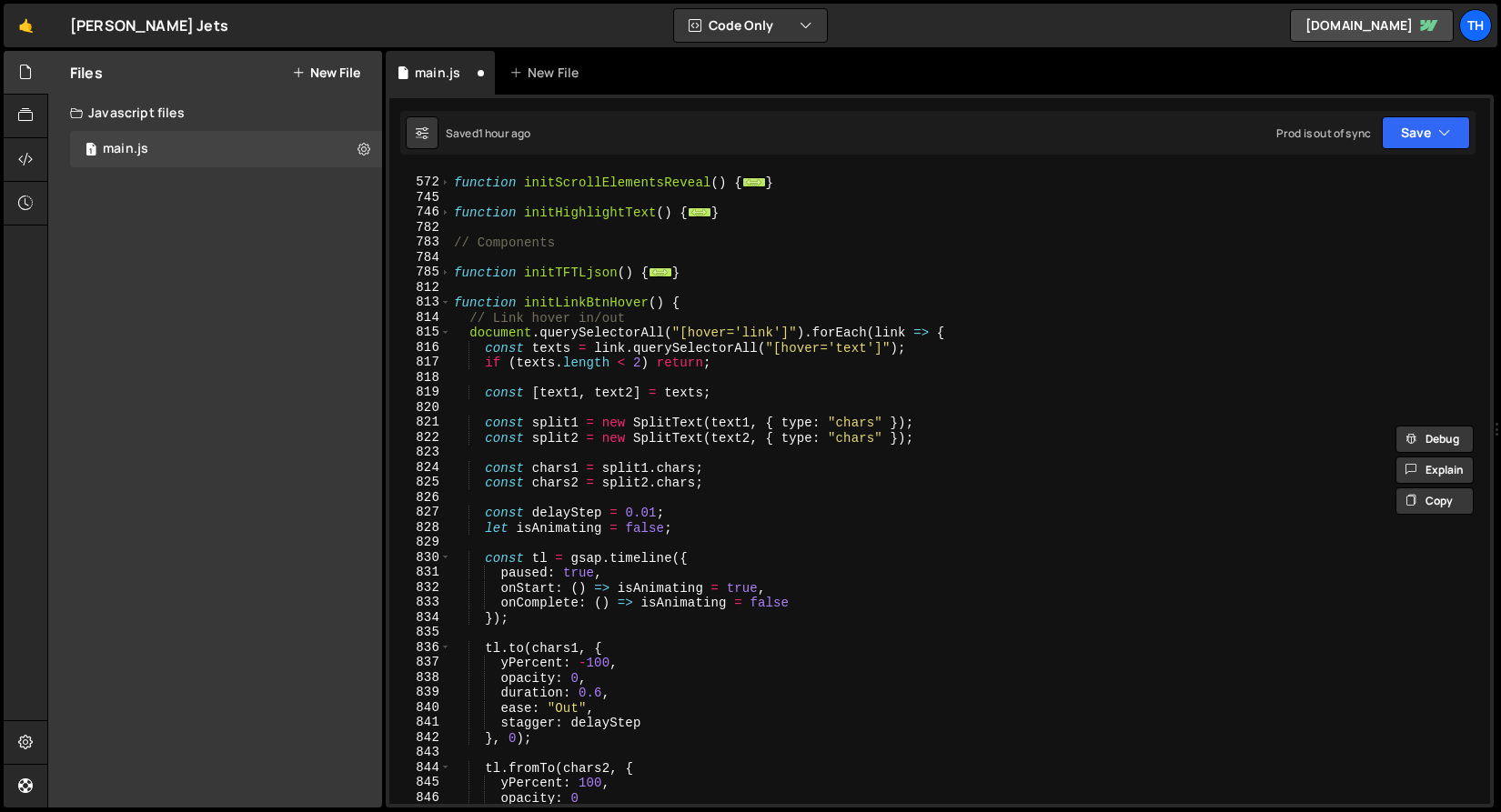
scroll to position [732, 0]
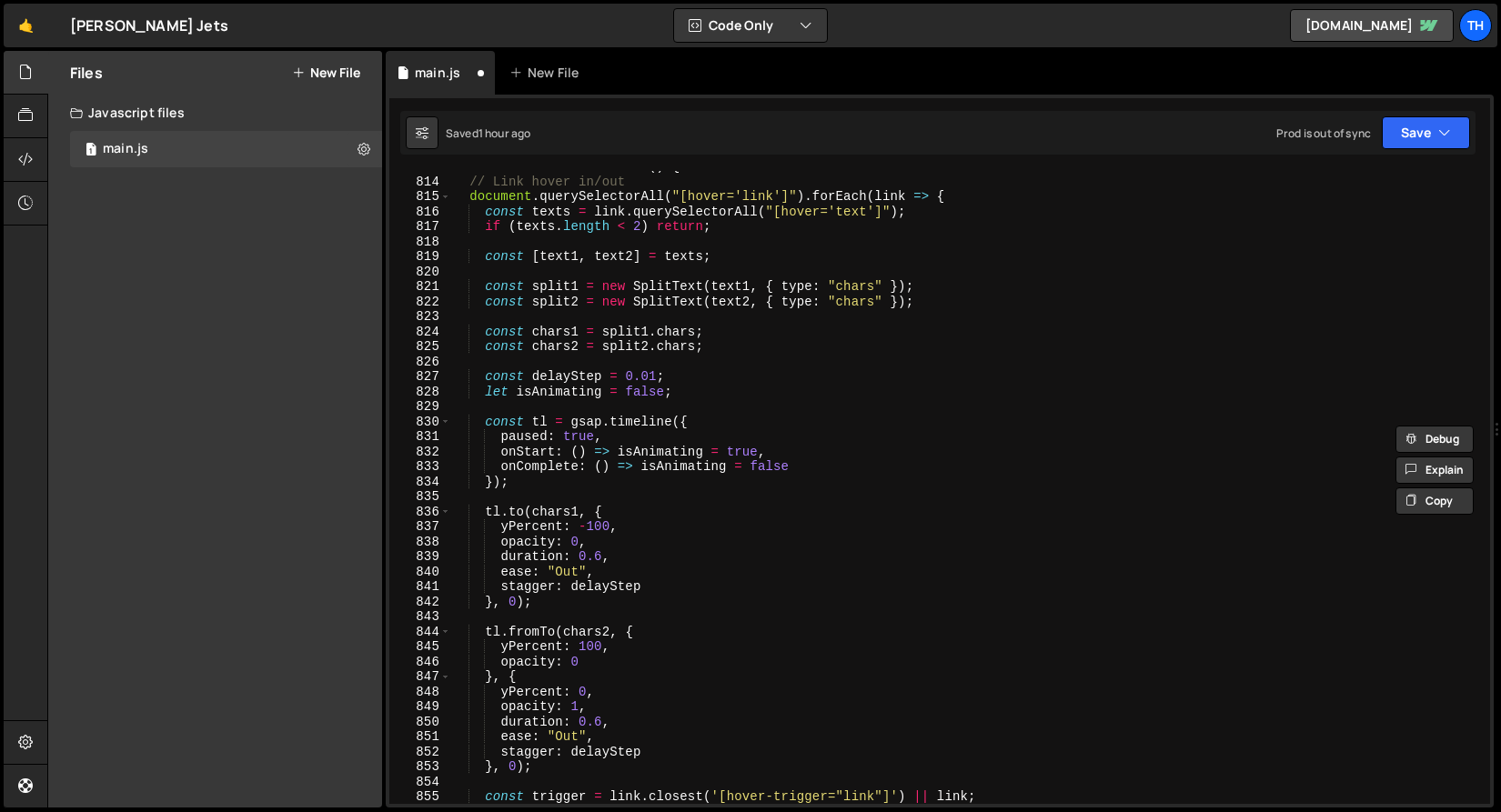
click at [602, 554] on div "function initLinkBtnHover ( ) { // Link hover in/out document . querySelectorAl…" at bounding box center [967, 491] width 1033 height 663
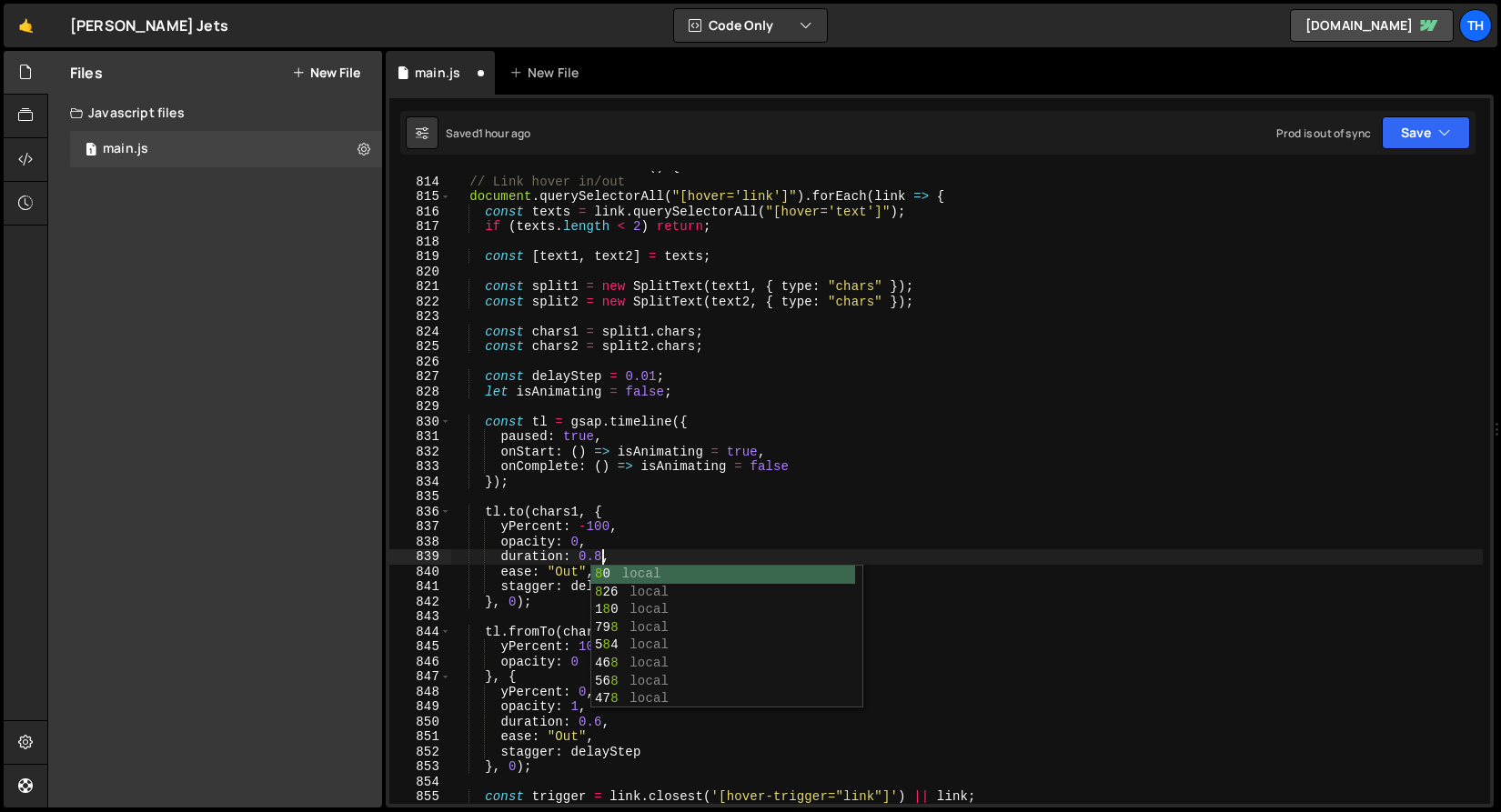
click at [496, 595] on div "function initLinkBtnHover ( ) { // Link hover in/out document . querySelectorAl…" at bounding box center [967, 491] width 1033 height 663
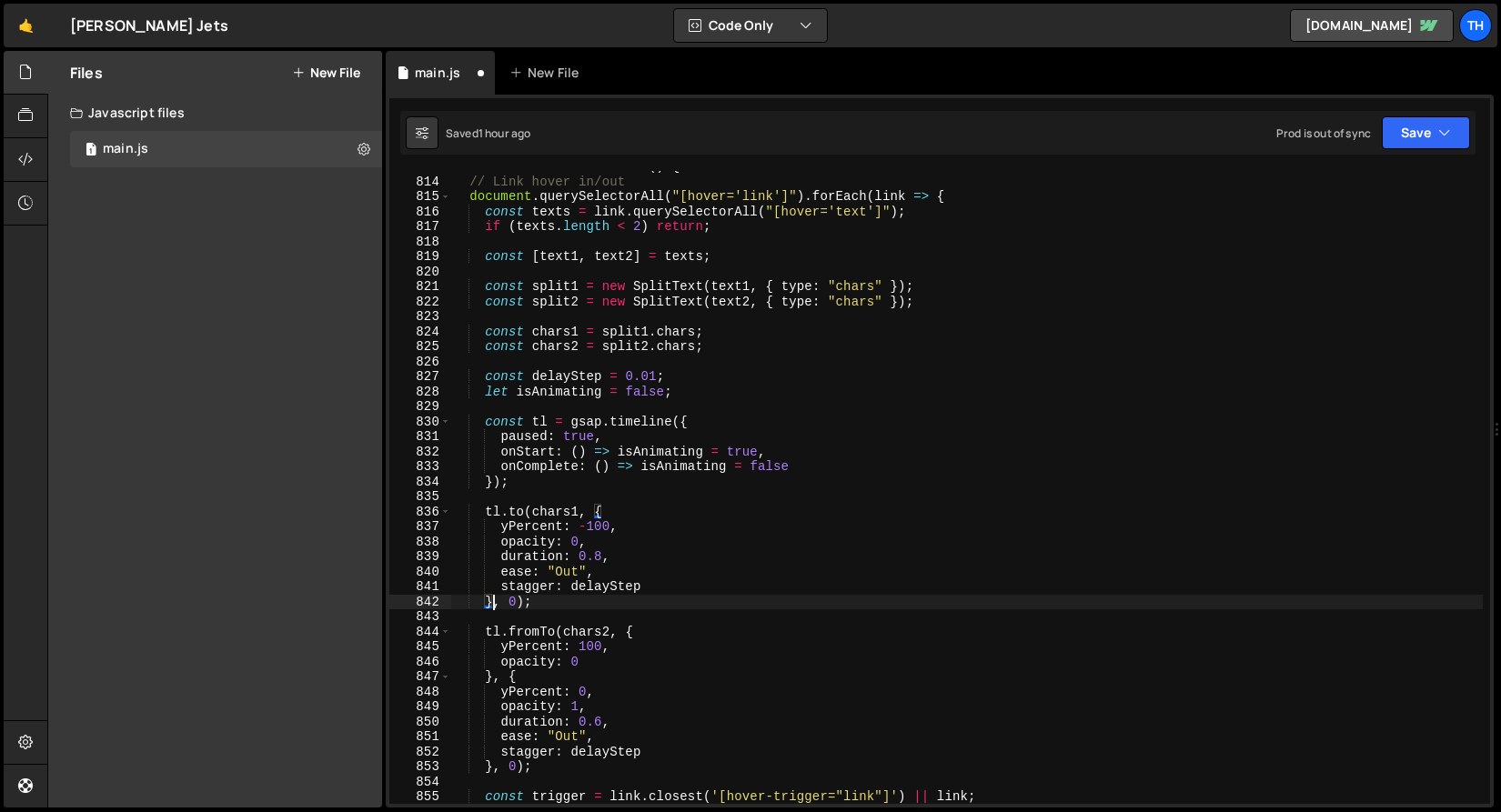
scroll to position [0, 5]
click at [603, 723] on div "function initLinkBtnHover ( ) { // Link hover in/out document . querySelectorAl…" at bounding box center [967, 491] width 1033 height 663
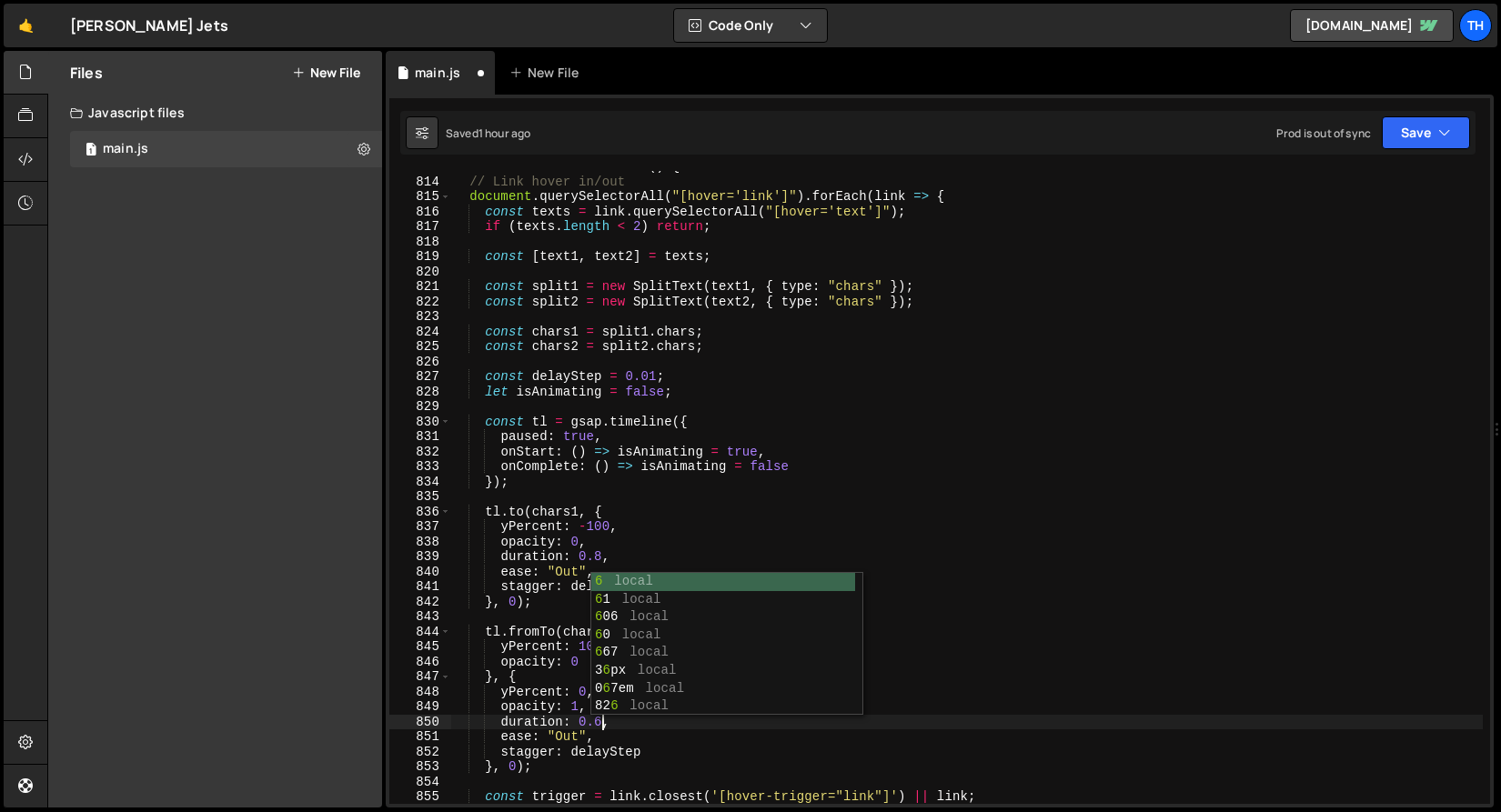
scroll to position [0, 10]
type textarea "duration: 0.8,"
click at [1450, 133] on icon "button" at bounding box center [1444, 133] width 13 height 18
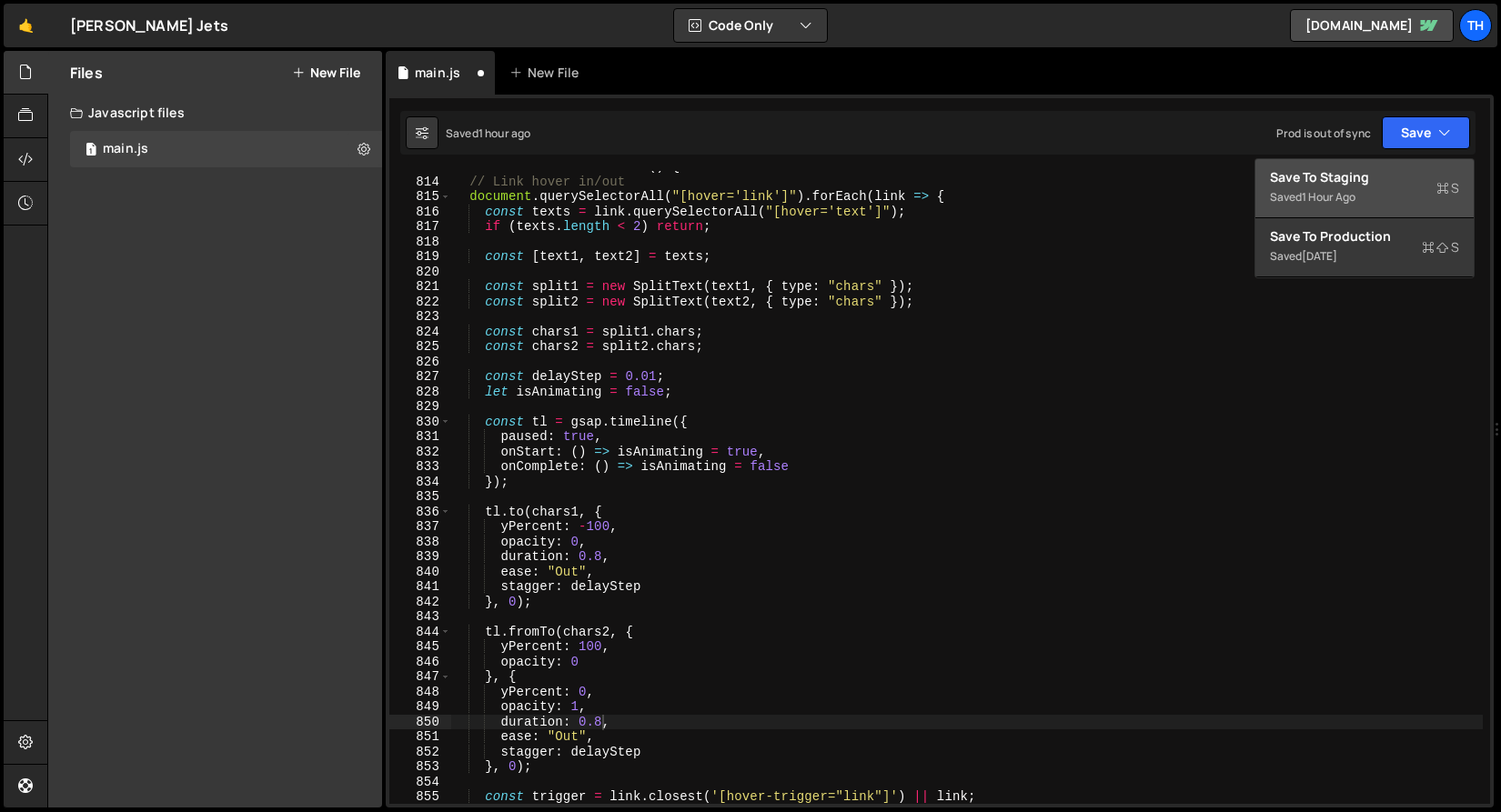
click at [1401, 195] on div "Saved 1 hour ago" at bounding box center [1365, 197] width 189 height 22
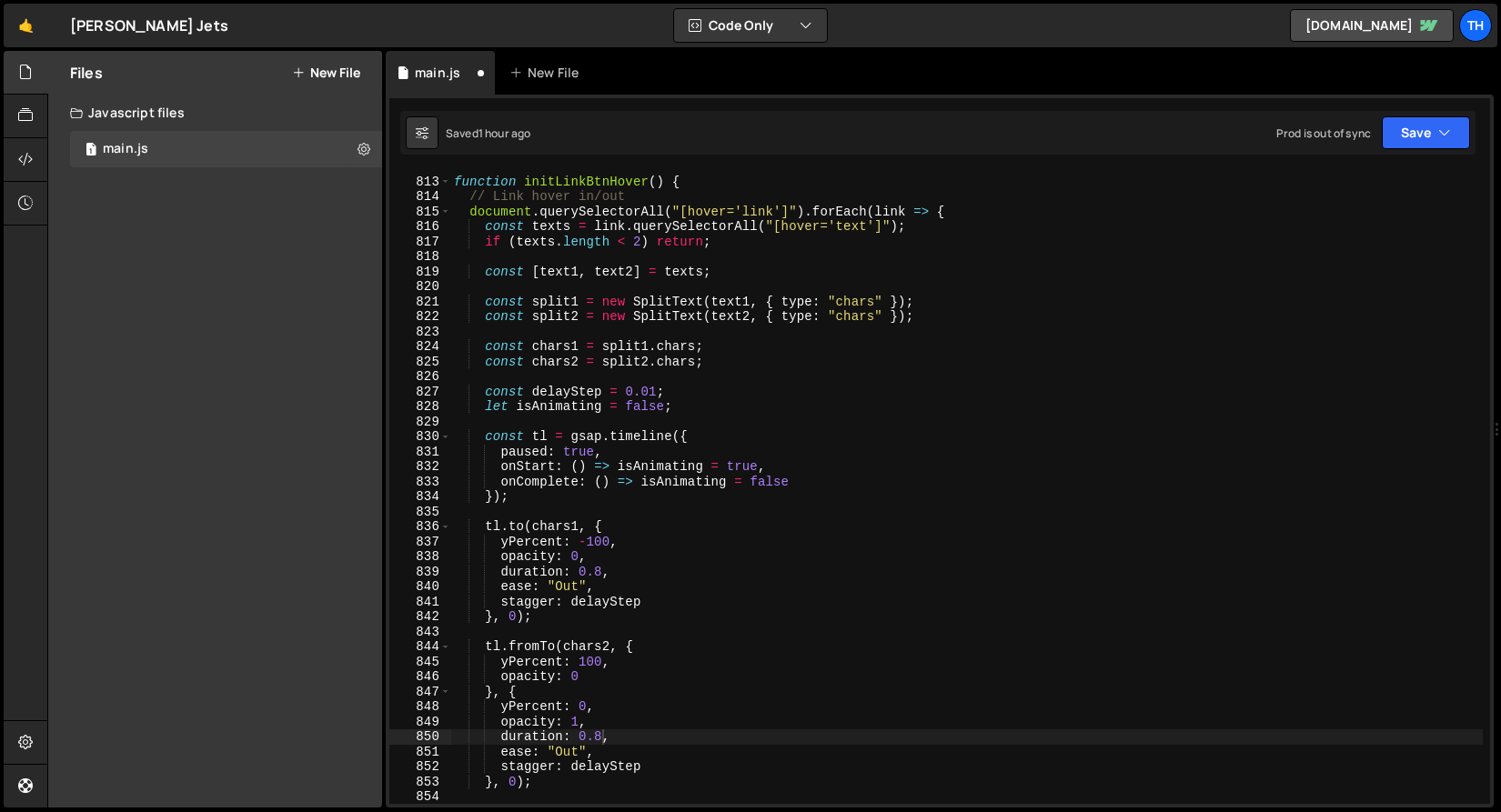
scroll to position [12199, 0]
